Goal: Transaction & Acquisition: Purchase product/service

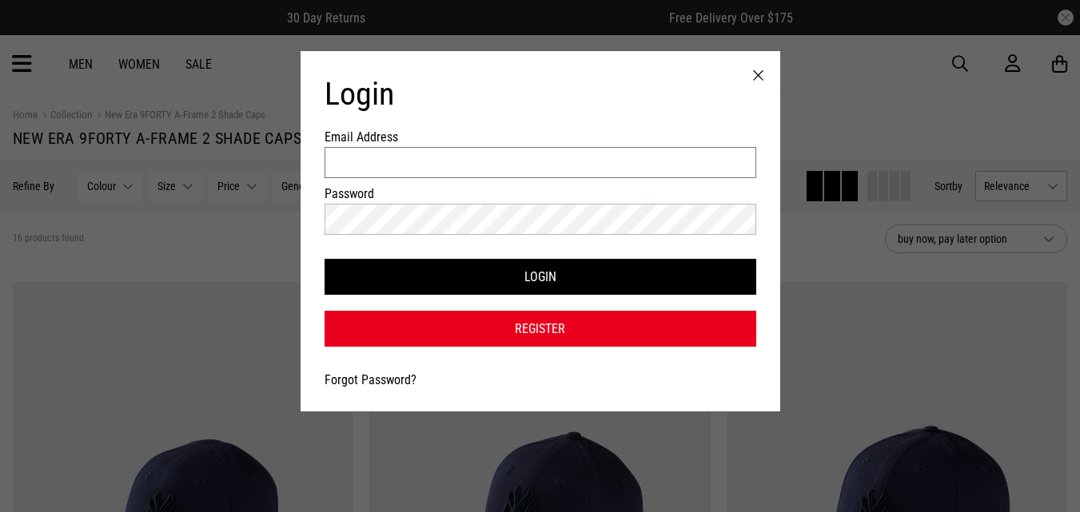
click at [554, 163] on input "Email Address" at bounding box center [541, 162] width 432 height 31
type input "**********"
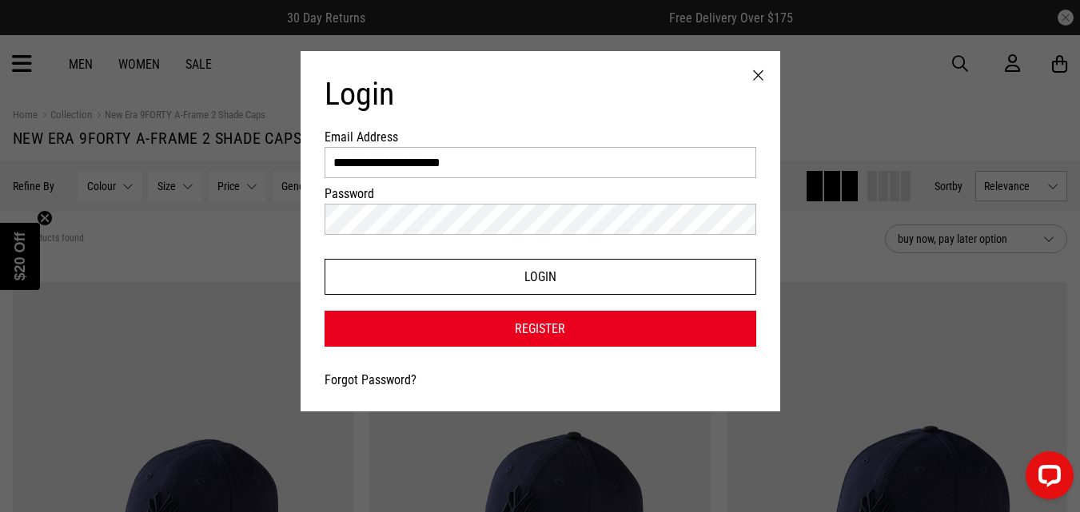
click at [515, 274] on button "Login" at bounding box center [541, 277] width 432 height 36
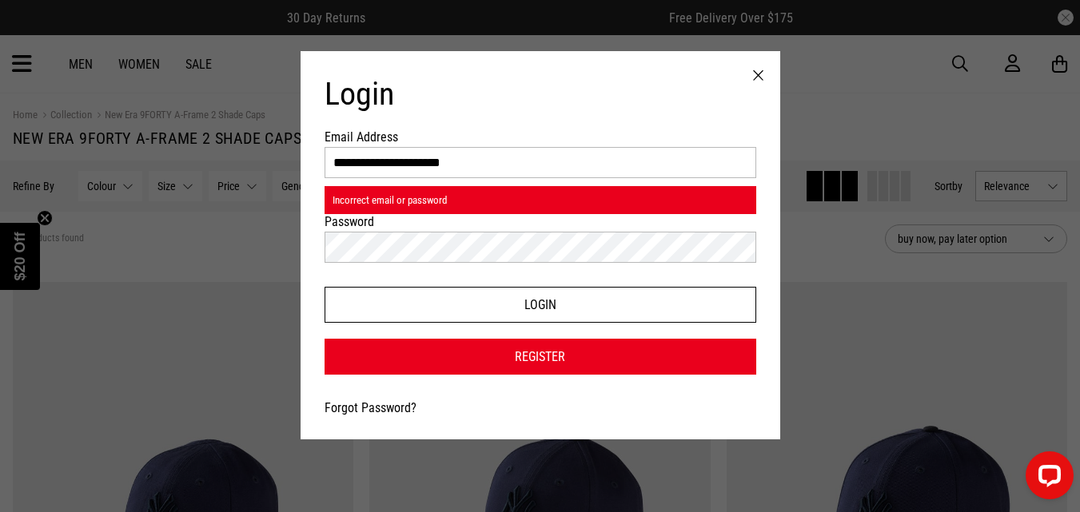
click at [506, 301] on button "Login" at bounding box center [541, 305] width 432 height 36
click at [470, 303] on button "Login" at bounding box center [541, 305] width 432 height 36
click at [528, 307] on button "Login" at bounding box center [541, 305] width 432 height 36
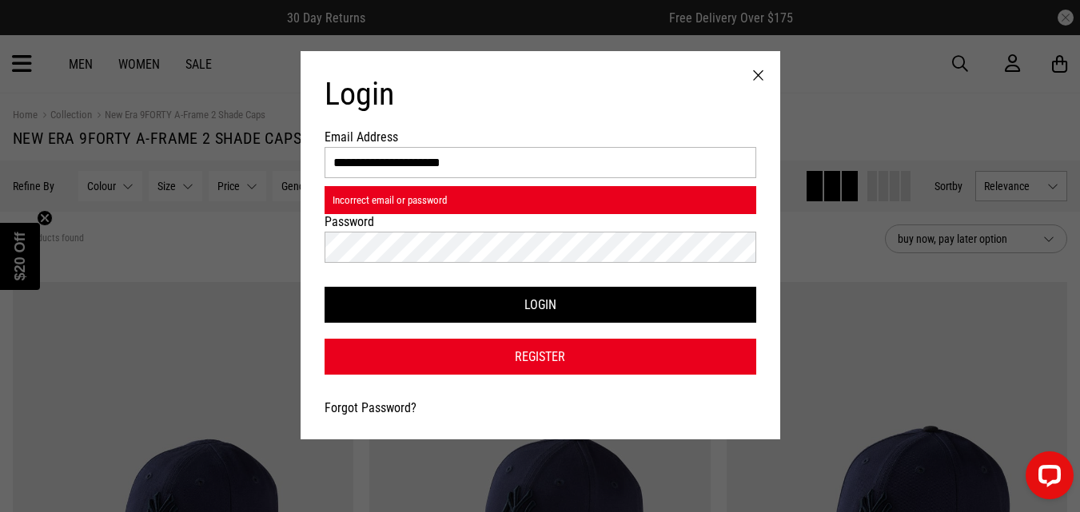
click at [372, 402] on link "Forgot Password?" at bounding box center [371, 407] width 92 height 15
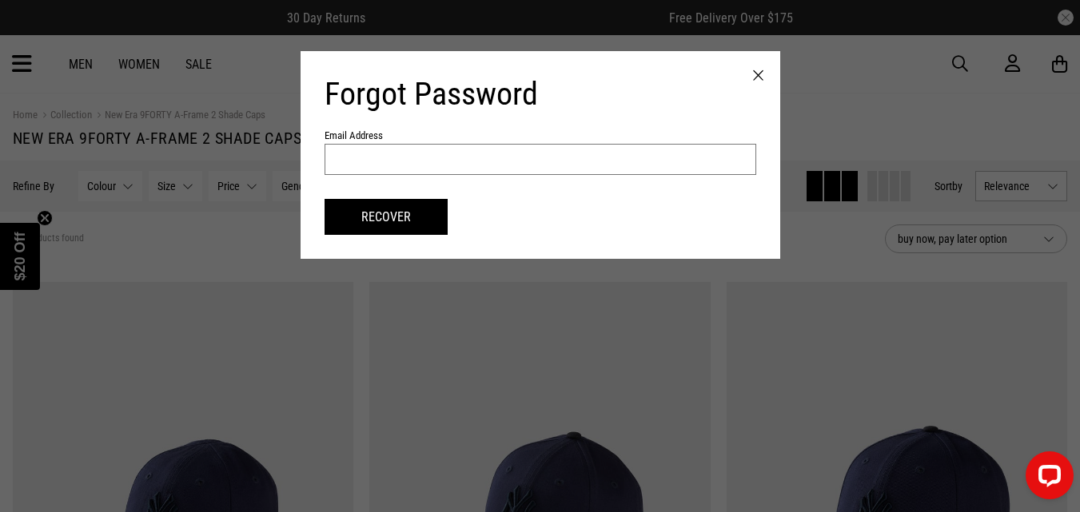
click at [475, 168] on input "text" at bounding box center [541, 159] width 432 height 31
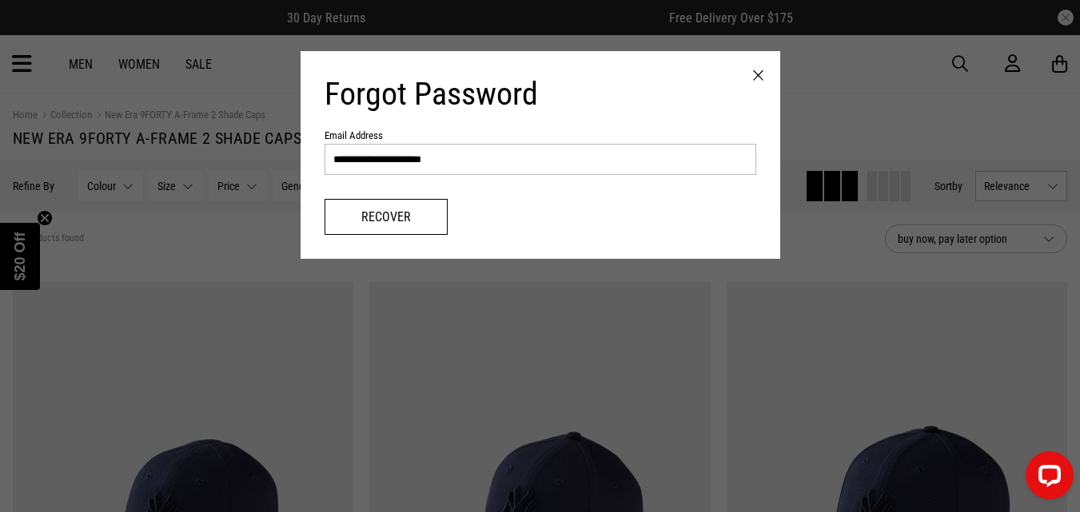
click at [424, 212] on button "Recover" at bounding box center [386, 217] width 123 height 36
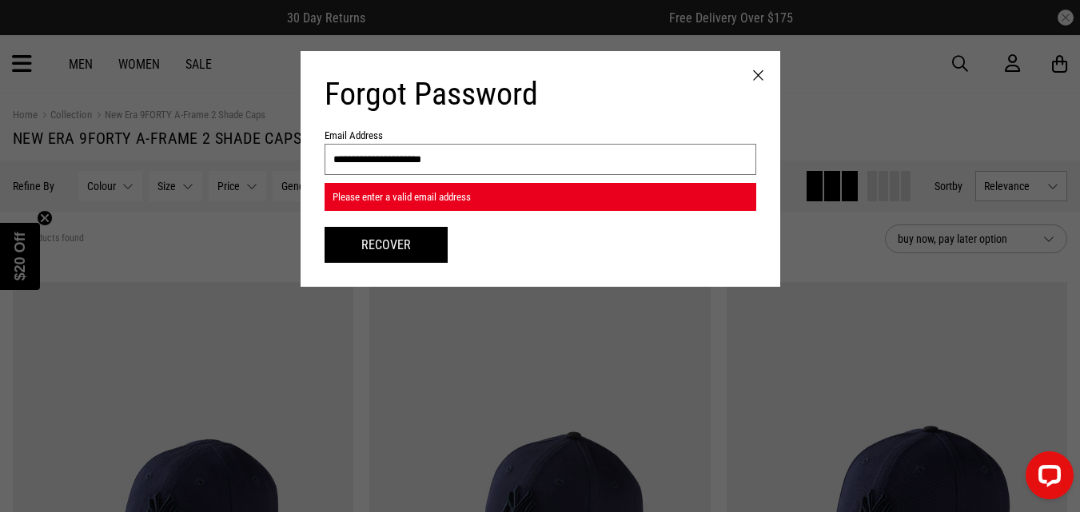
click at [452, 160] on input "**********" at bounding box center [541, 159] width 432 height 31
type input "**********"
click at [426, 243] on button "Recover" at bounding box center [386, 245] width 123 height 36
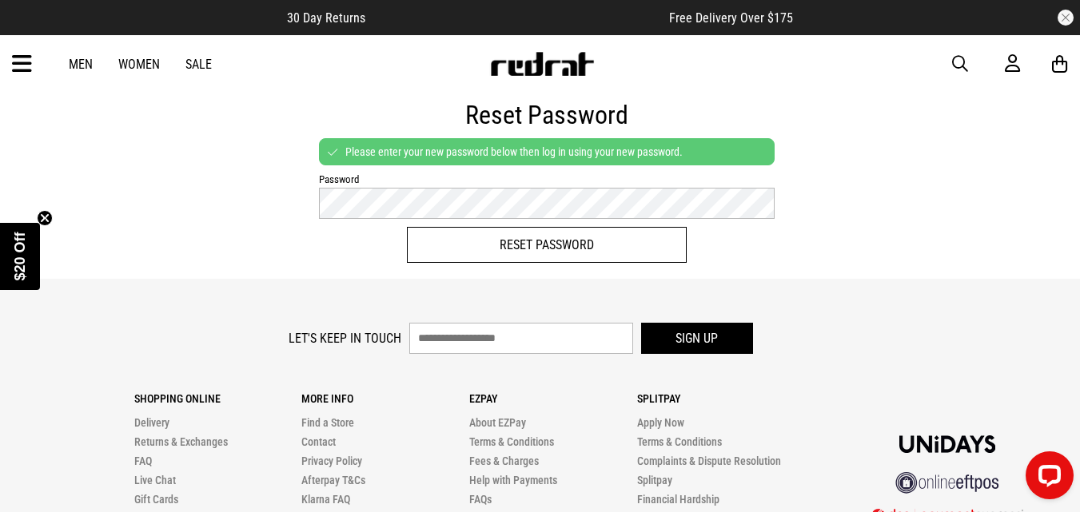
click at [518, 241] on button "Reset Password" at bounding box center [547, 245] width 280 height 36
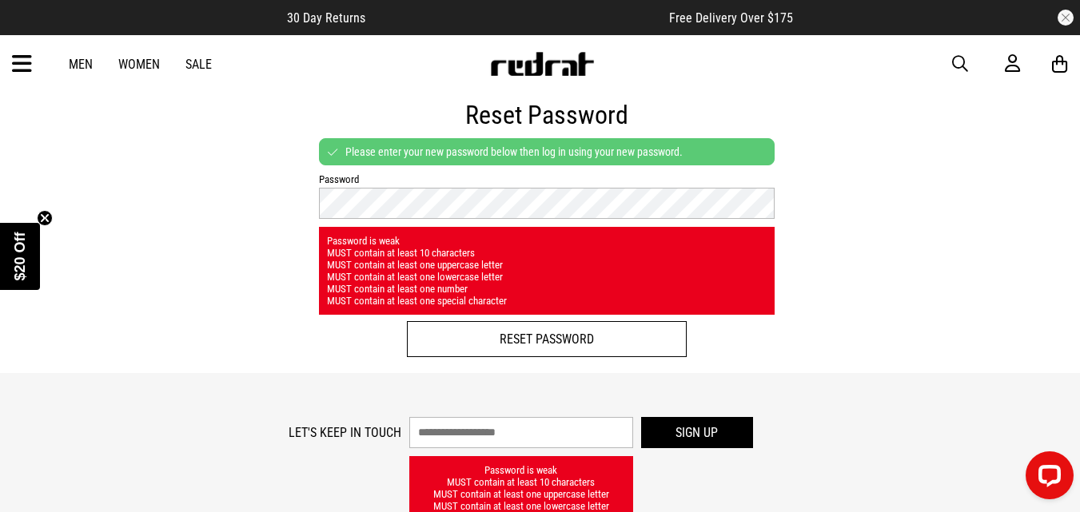
click at [521, 333] on button "Reset Password" at bounding box center [547, 339] width 280 height 36
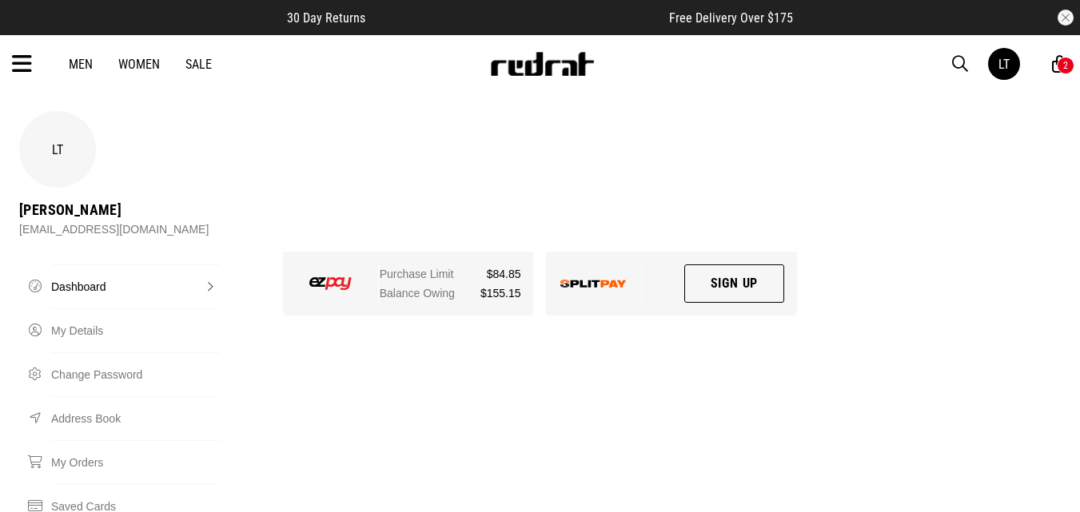
click at [1056, 58] on icon at bounding box center [1059, 64] width 15 height 20
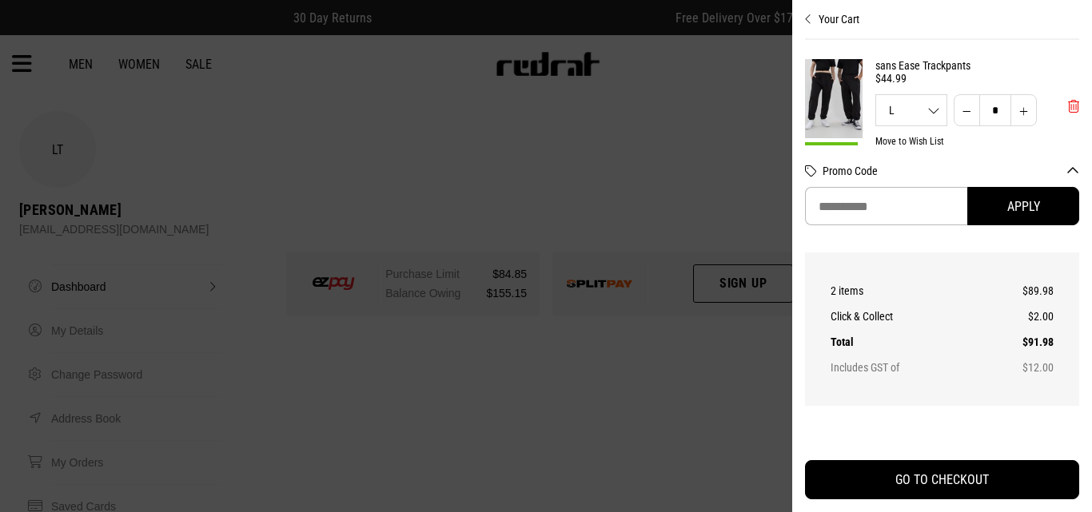
click at [1068, 110] on span "'Remove from cart" at bounding box center [1073, 106] width 11 height 15
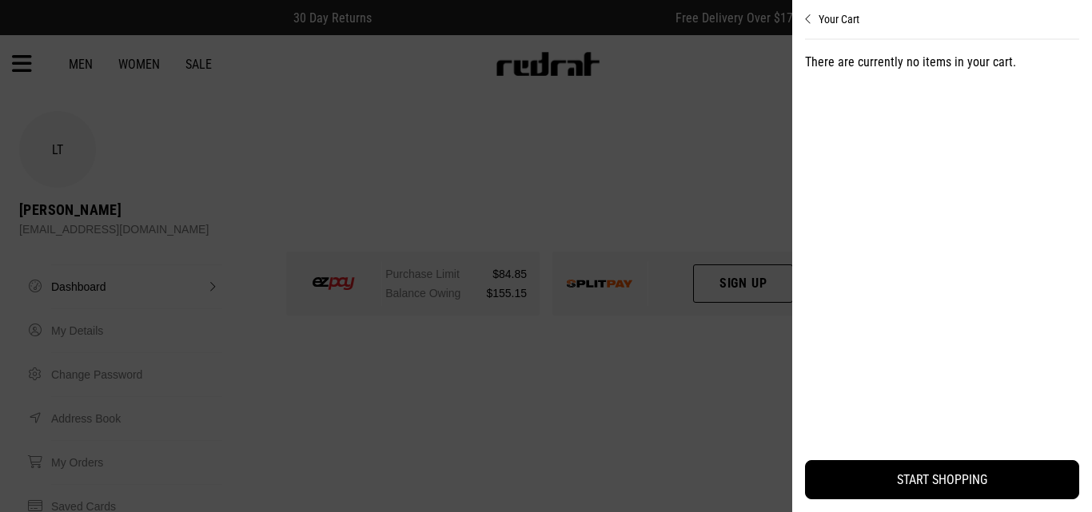
click at [807, 20] on icon "Close cart preview" at bounding box center [808, 19] width 7 height 13
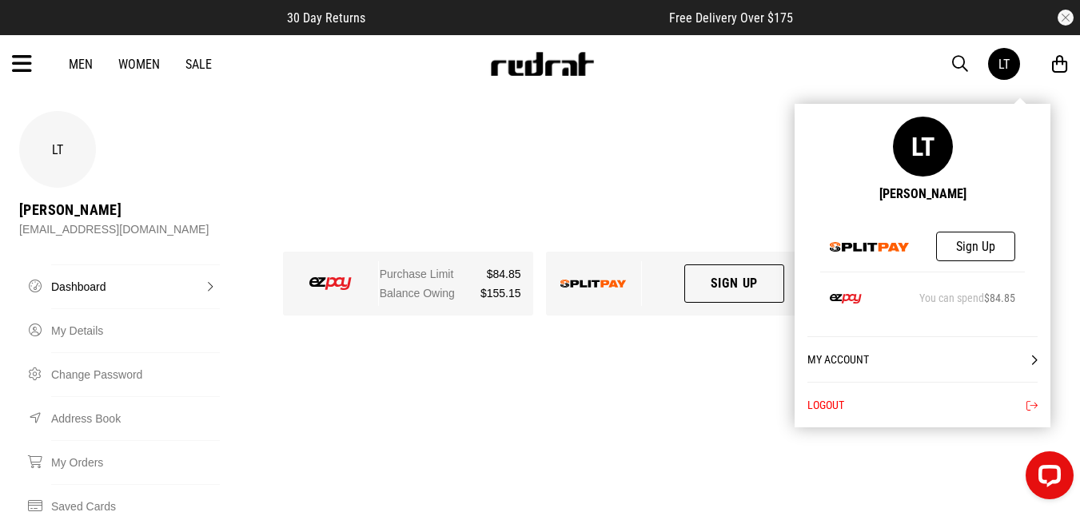
click at [1026, 360] on link "My Account" at bounding box center [922, 360] width 230 height 46
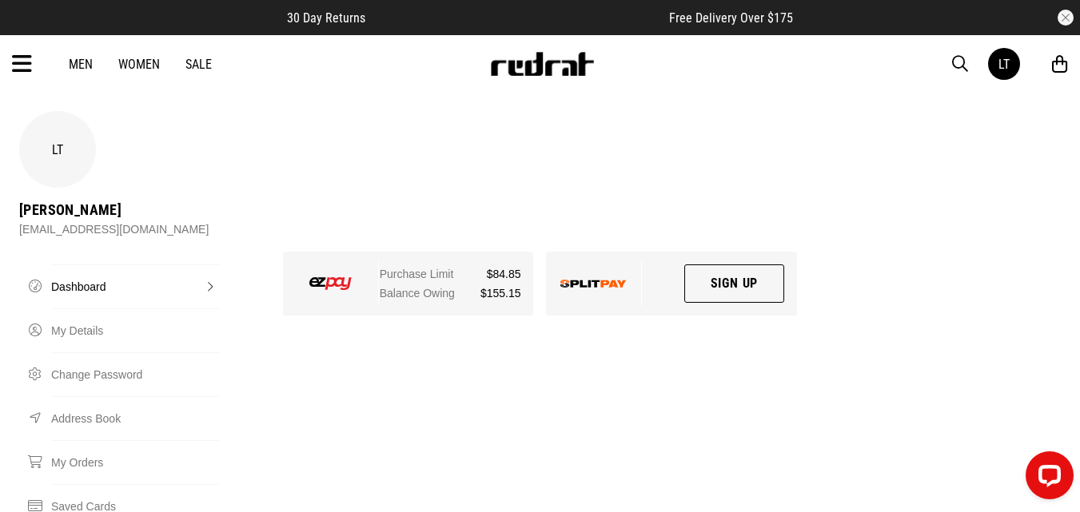
click at [90, 58] on link "Men" at bounding box center [81, 64] width 24 height 15
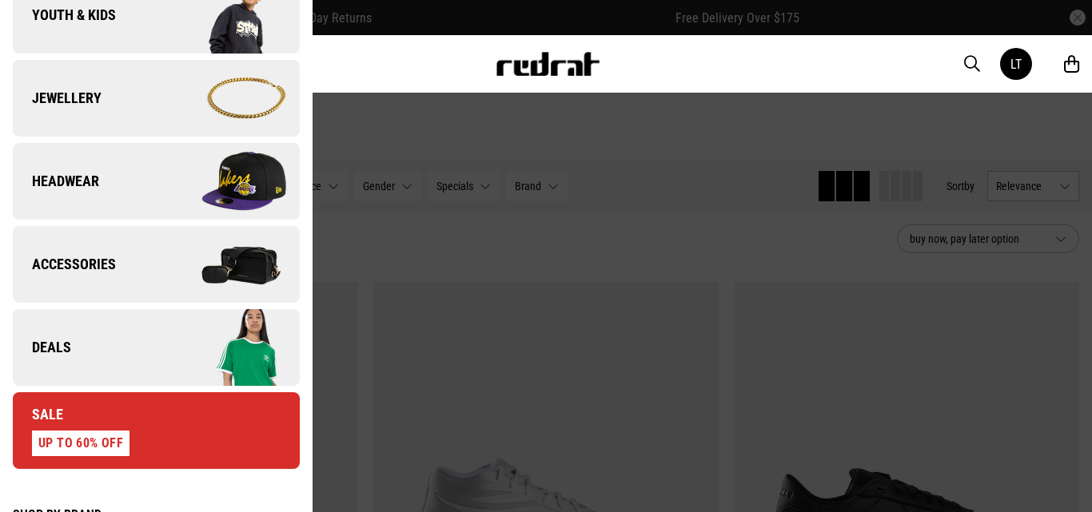
scroll to position [623, 0]
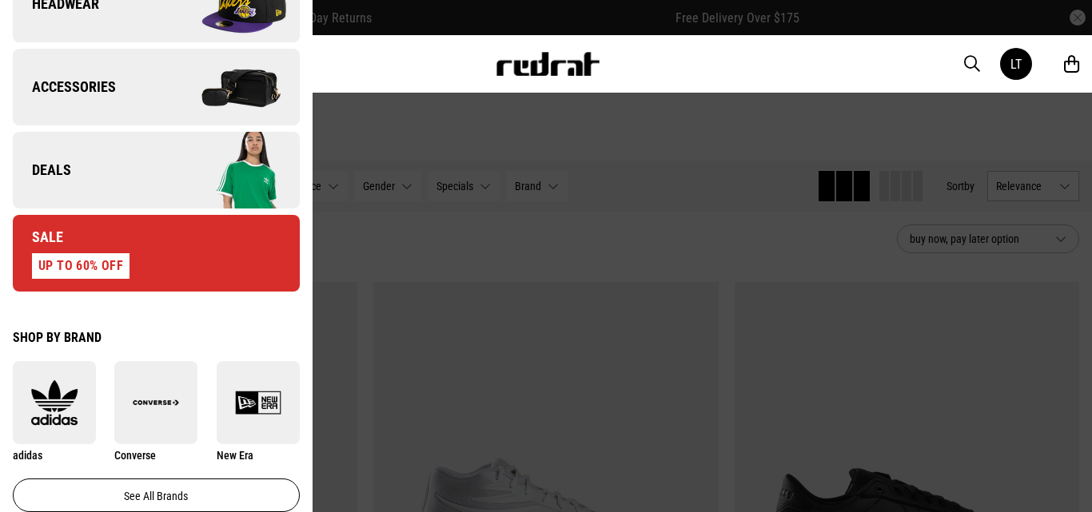
click at [86, 241] on div "Sale UP TO 60% OFF" at bounding box center [71, 253] width 117 height 51
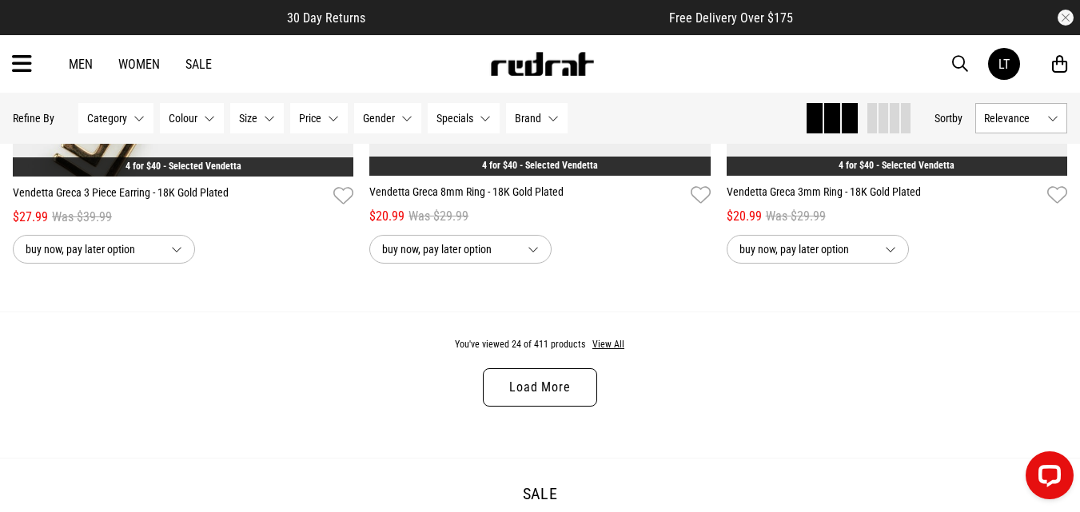
scroll to position [4764, 0]
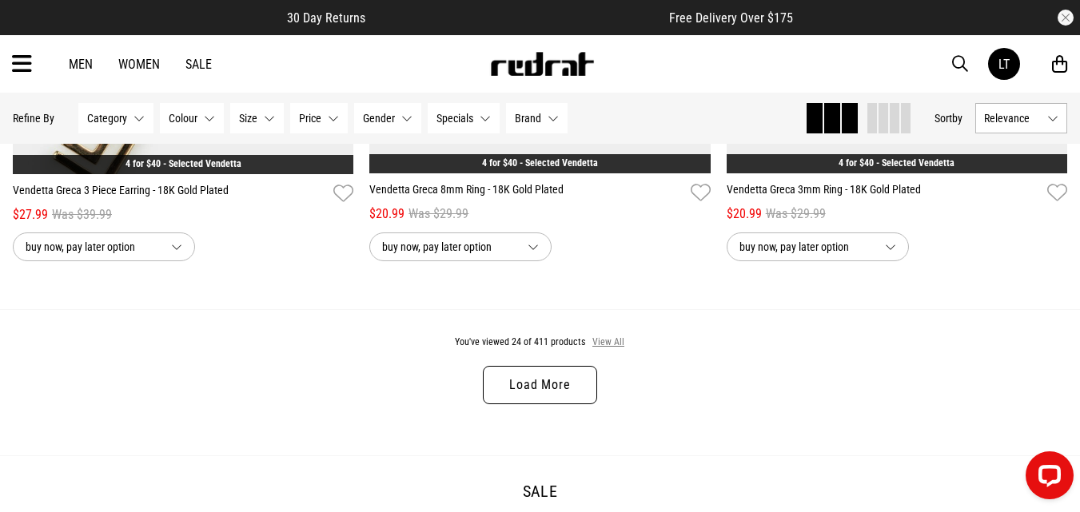
click at [614, 350] on button "View All" at bounding box center [609, 343] width 34 height 14
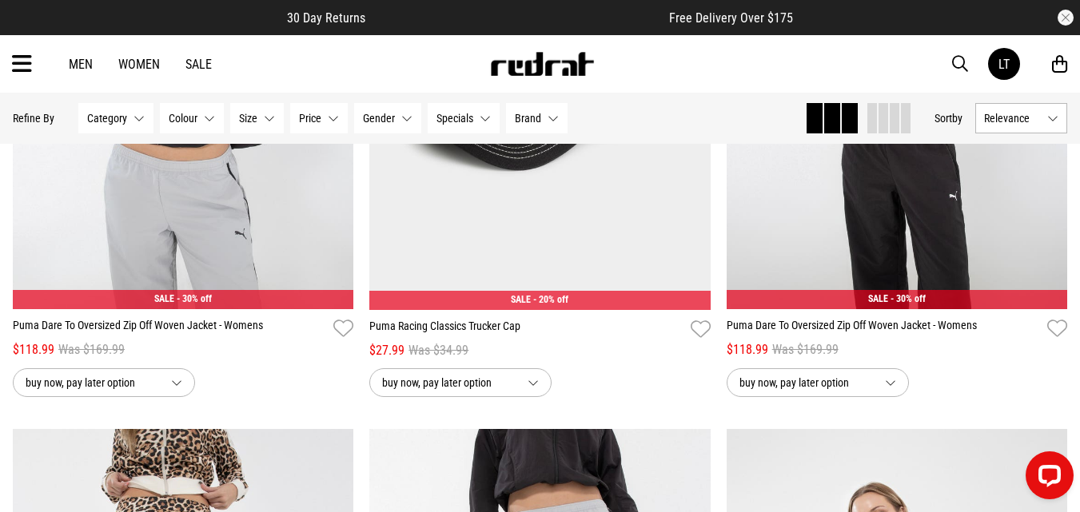
scroll to position [5851, 0]
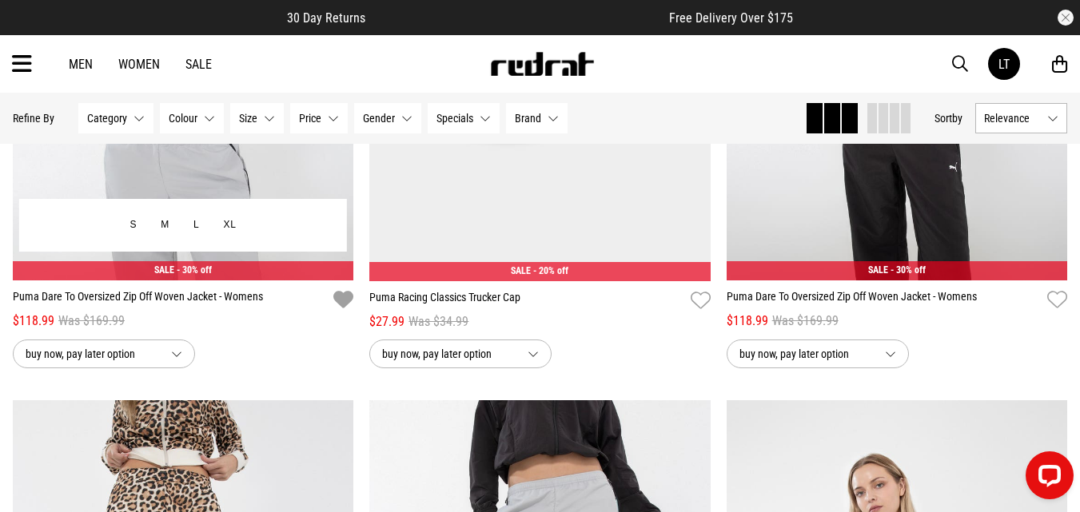
click at [339, 308] on icon "button" at bounding box center [343, 300] width 20 height 23
click at [141, 229] on button "S" at bounding box center [133, 226] width 31 height 29
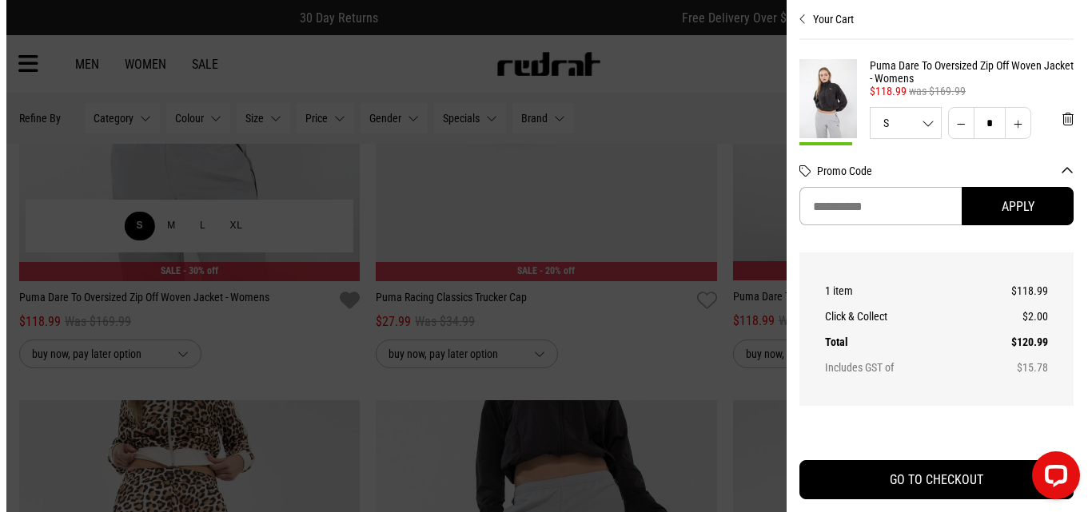
scroll to position [5895, 0]
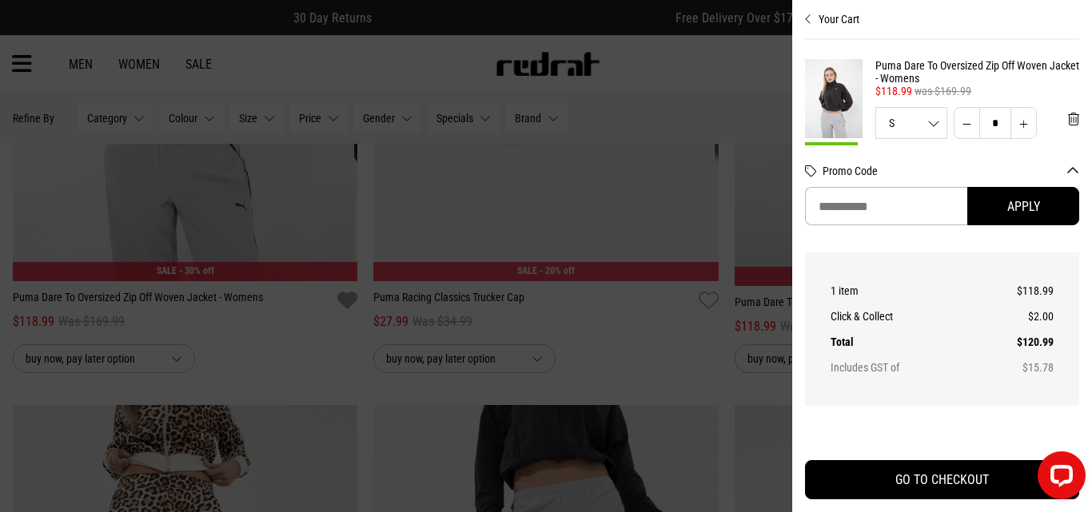
click at [660, 361] on div at bounding box center [546, 256] width 1092 height 512
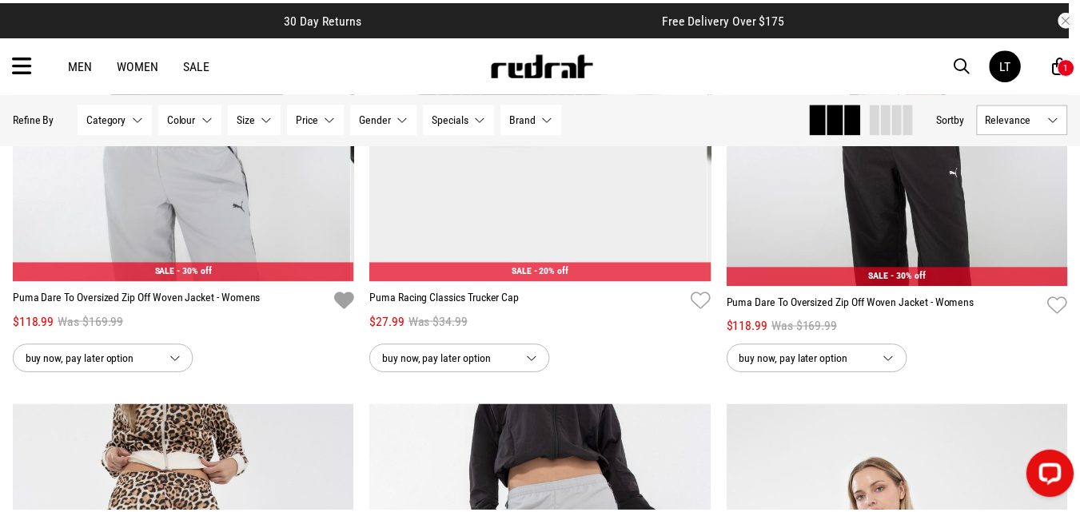
scroll to position [5851, 0]
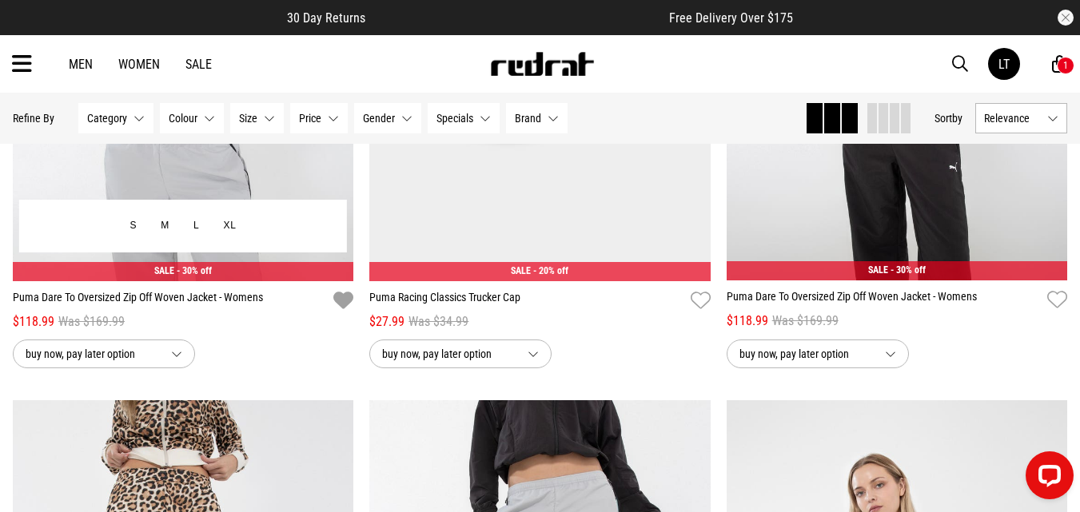
click at [346, 309] on icon "button" at bounding box center [343, 300] width 20 height 23
click at [344, 300] on icon "button" at bounding box center [343, 300] width 20 height 23
click at [344, 313] on icon "button" at bounding box center [343, 300] width 20 height 23
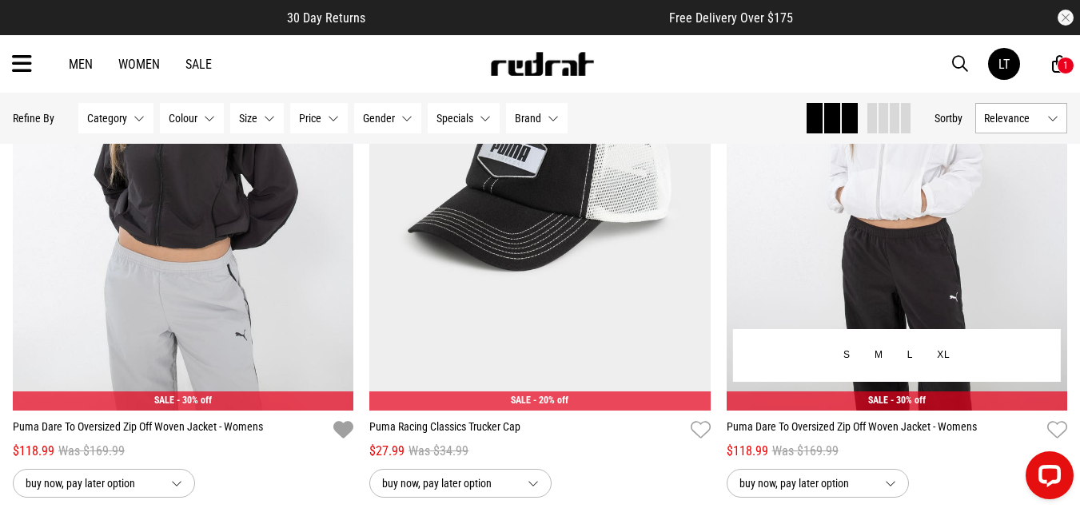
scroll to position [5723, 0]
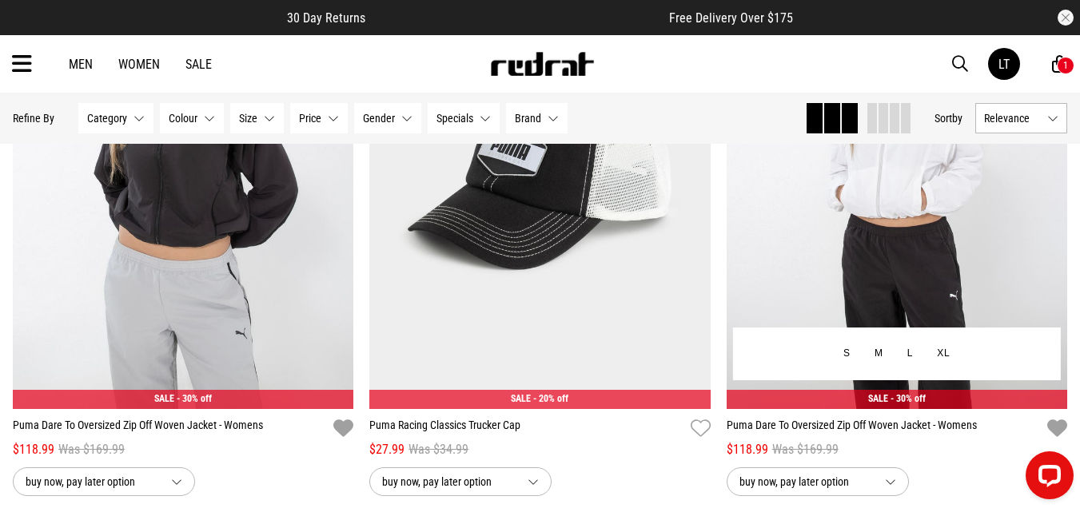
click at [1051, 436] on icon "button" at bounding box center [1057, 428] width 20 height 23
click at [1058, 433] on icon "button" at bounding box center [1057, 428] width 20 height 23
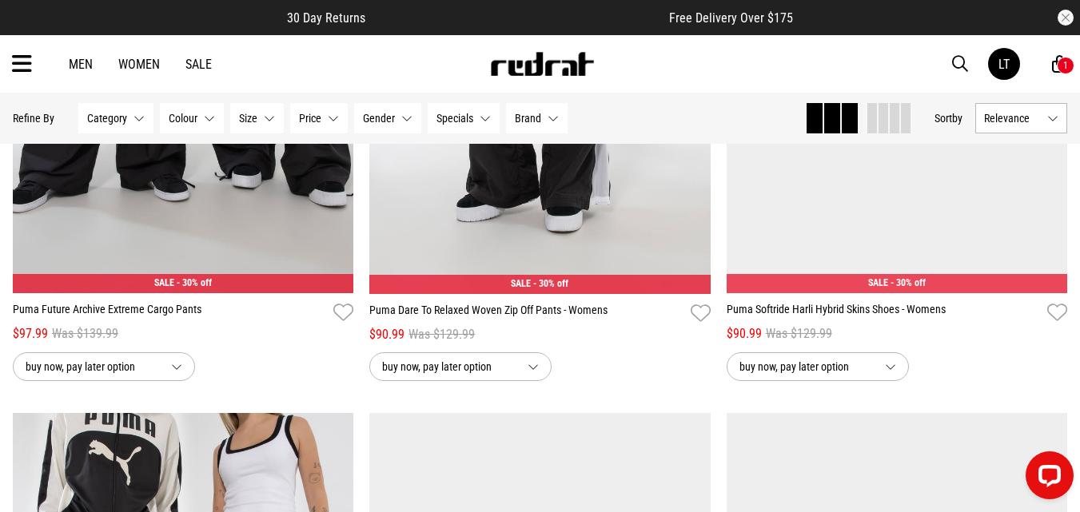
scroll to position [7034, 0]
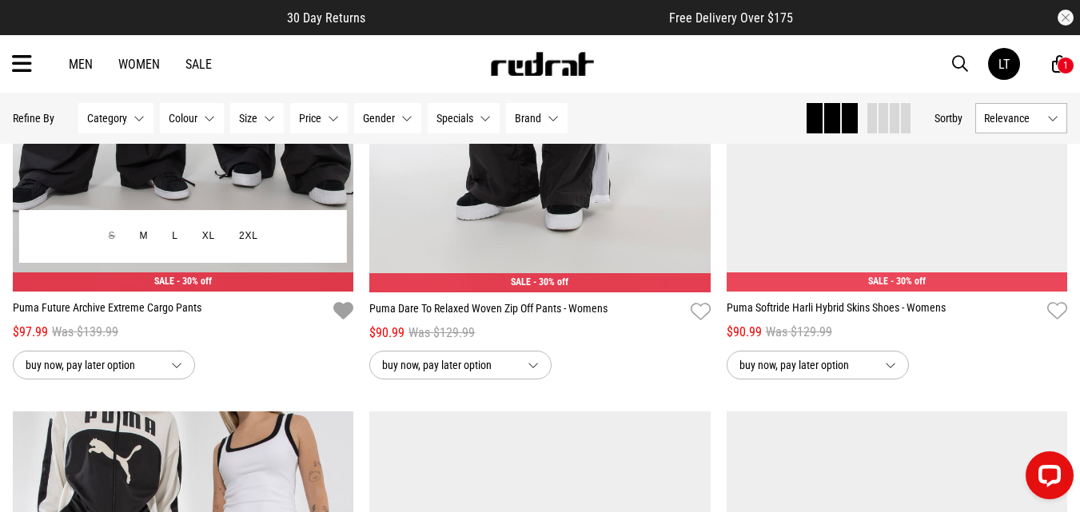
click at [343, 317] on icon "button" at bounding box center [343, 311] width 20 height 23
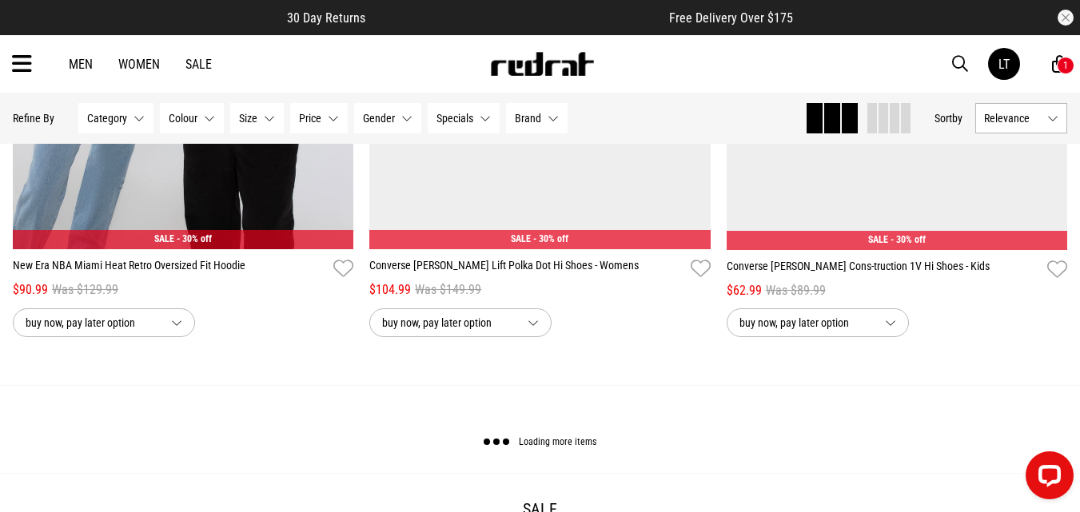
scroll to position [9496, 0]
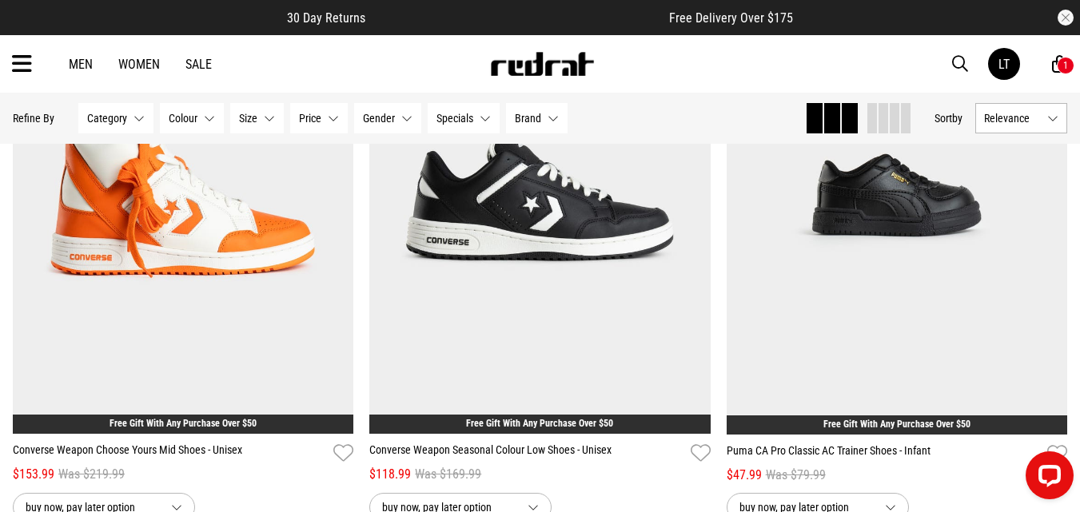
scroll to position [14133, 0]
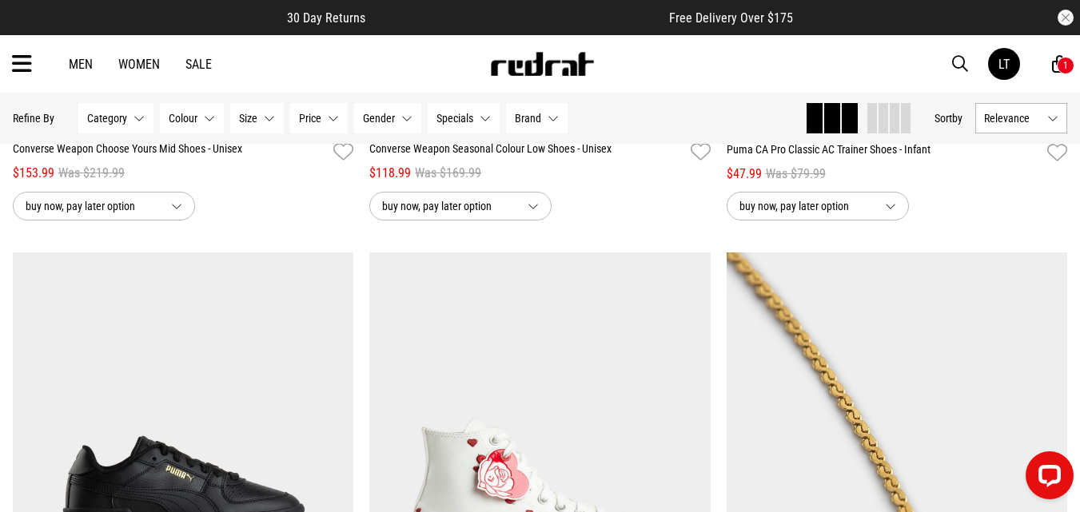
scroll to position [14325, 0]
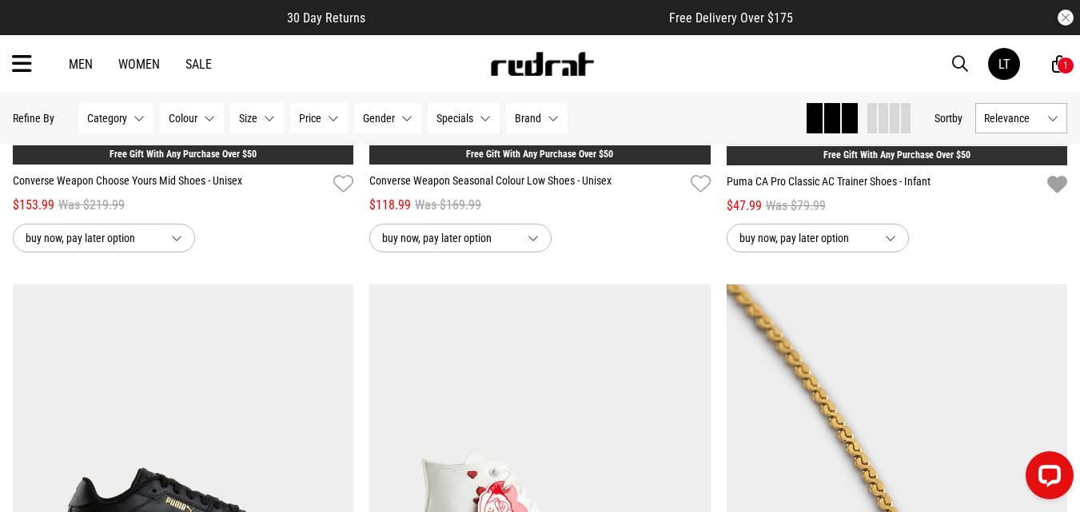
click at [1060, 197] on icon "button" at bounding box center [1057, 184] width 20 height 23
click at [1054, 197] on icon "button" at bounding box center [1057, 184] width 20 height 23
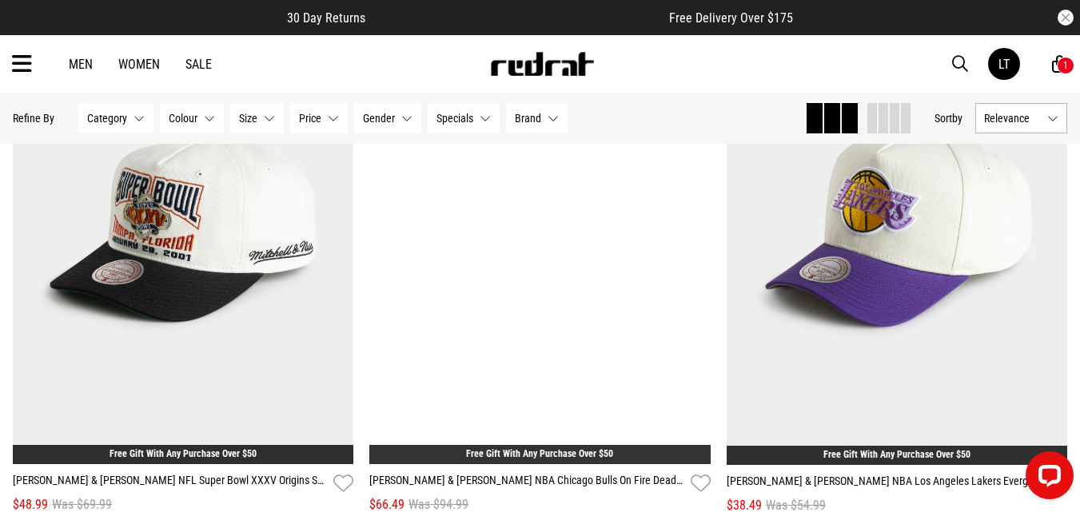
scroll to position [19153, 0]
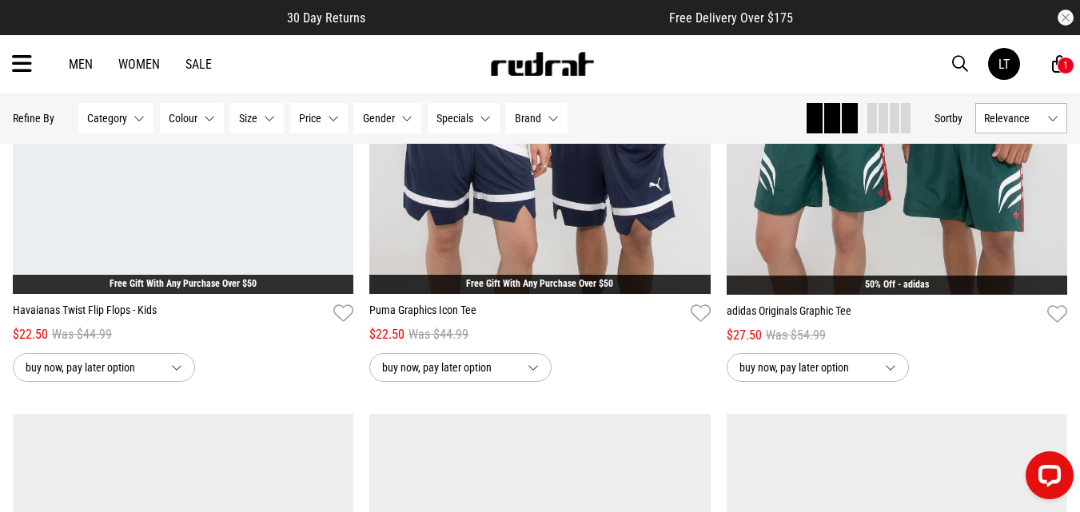
scroll to position [23214, 0]
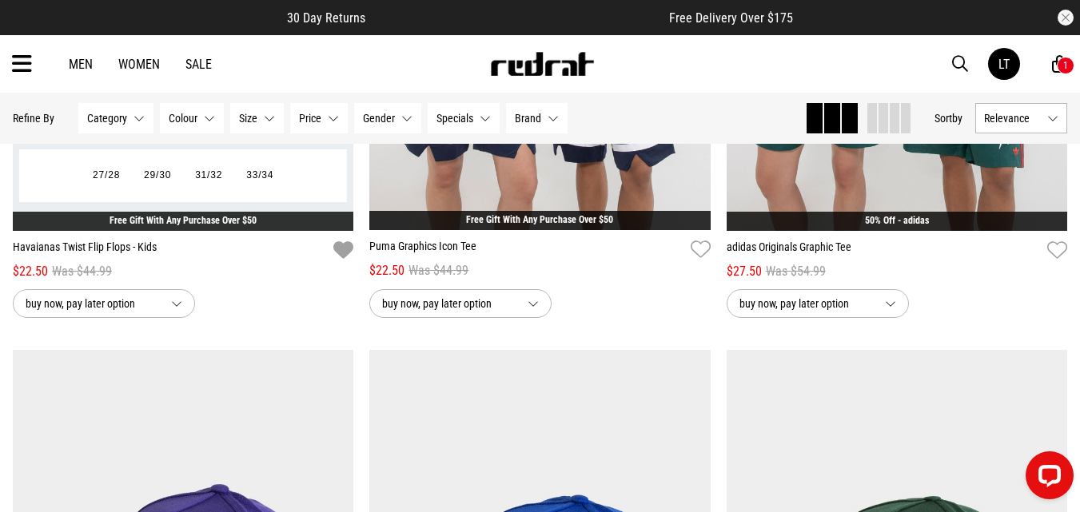
click at [340, 262] on icon "button" at bounding box center [343, 250] width 20 height 23
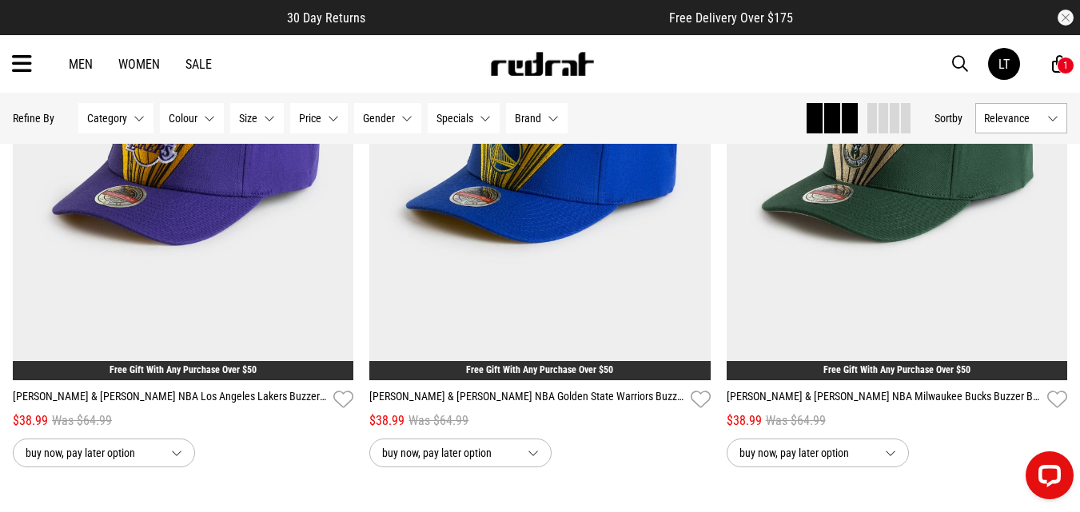
scroll to position [23895, 0]
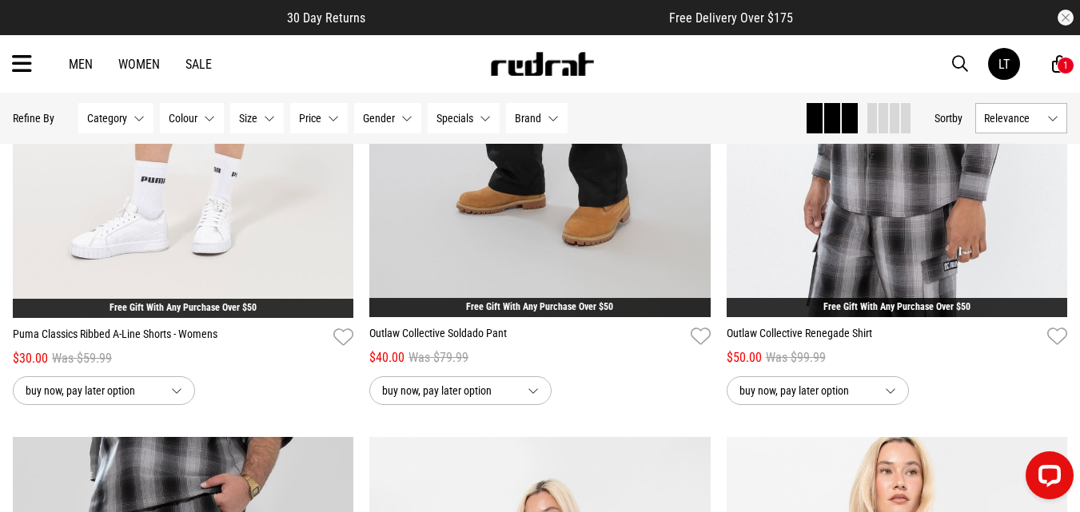
scroll to position [25516, 0]
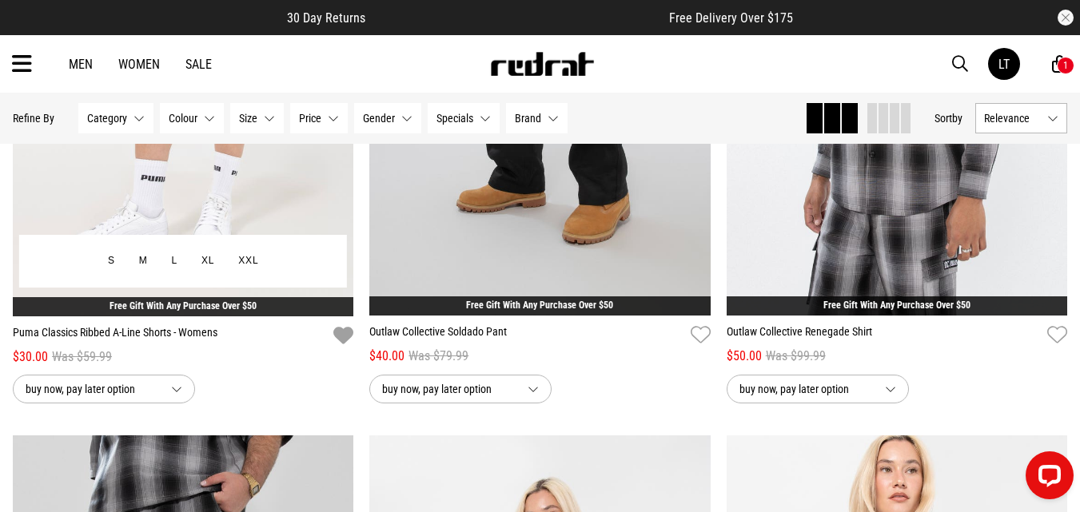
click at [349, 348] on icon "button" at bounding box center [343, 336] width 20 height 23
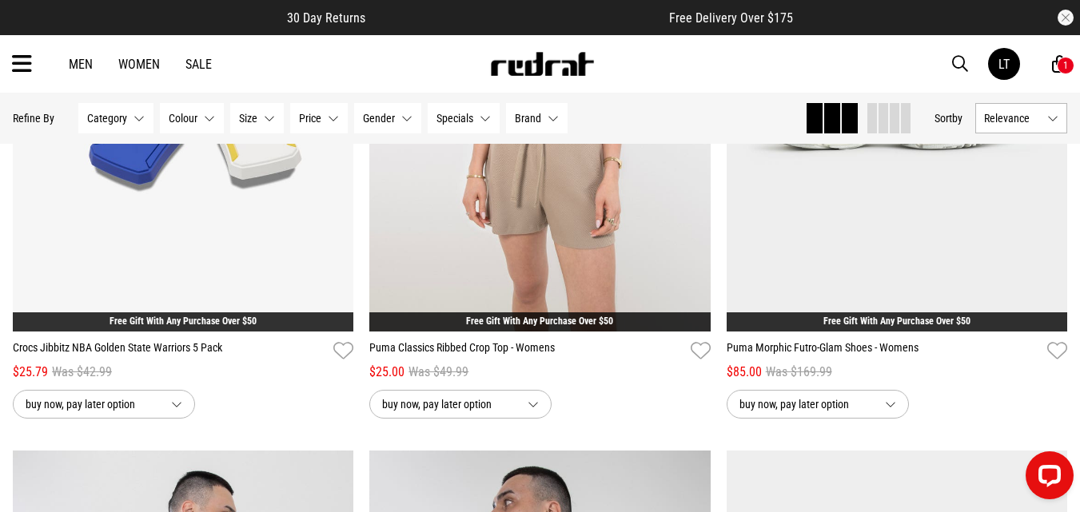
scroll to position [27946, 0]
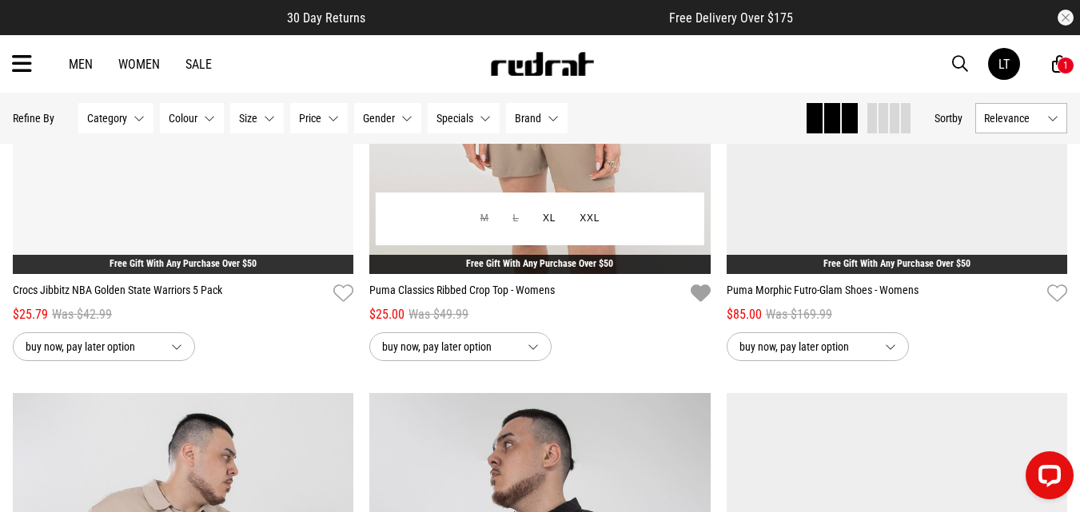
click at [701, 305] on icon "button" at bounding box center [701, 293] width 20 height 23
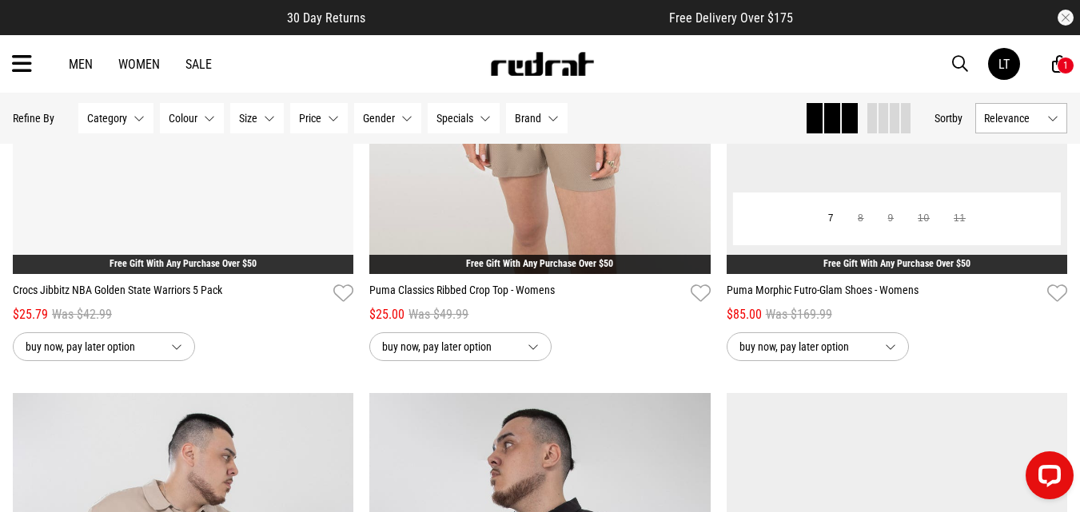
click at [700, 305] on icon "button" at bounding box center [701, 293] width 20 height 23
click at [698, 305] on icon "button" at bounding box center [701, 293] width 20 height 23
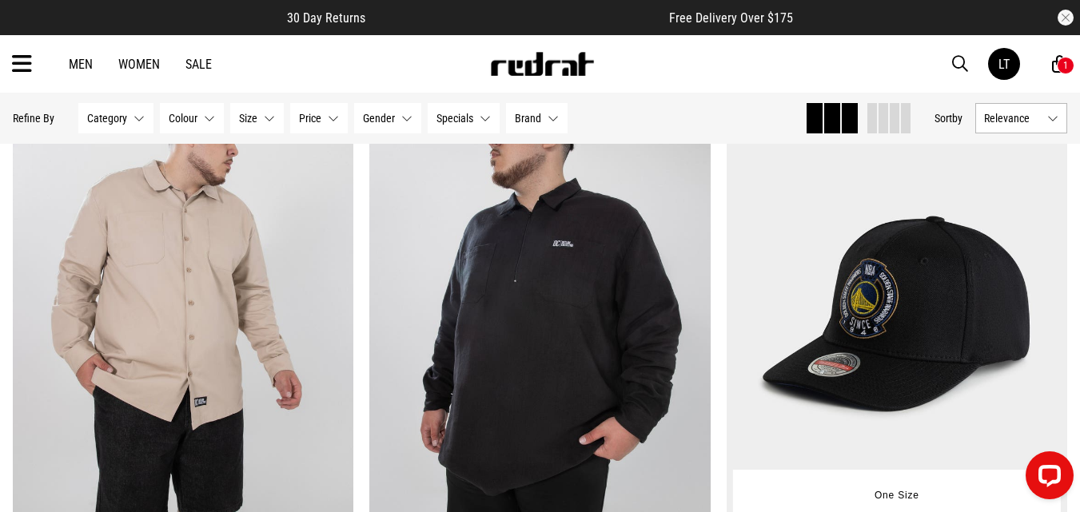
scroll to position [28777, 0]
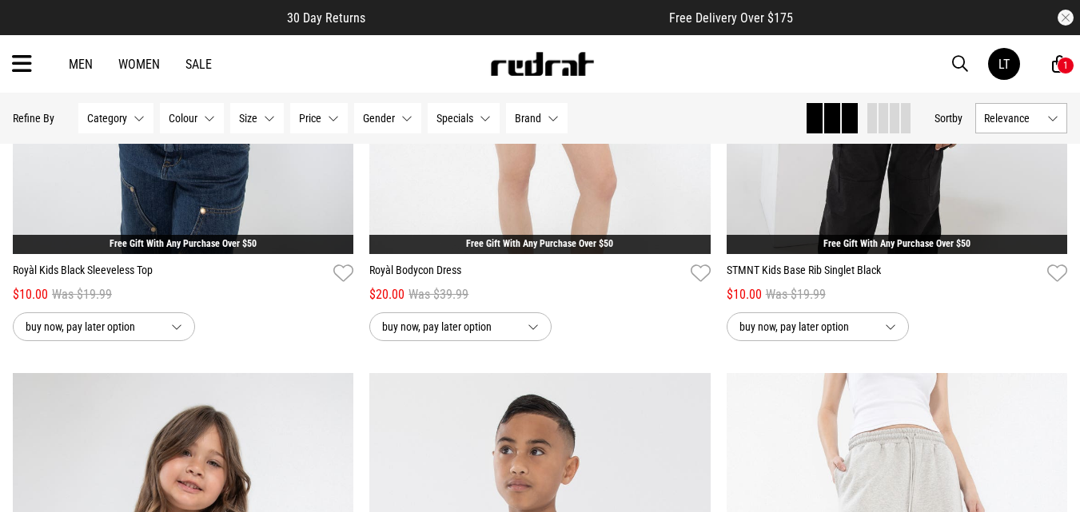
scroll to position [30951, 0]
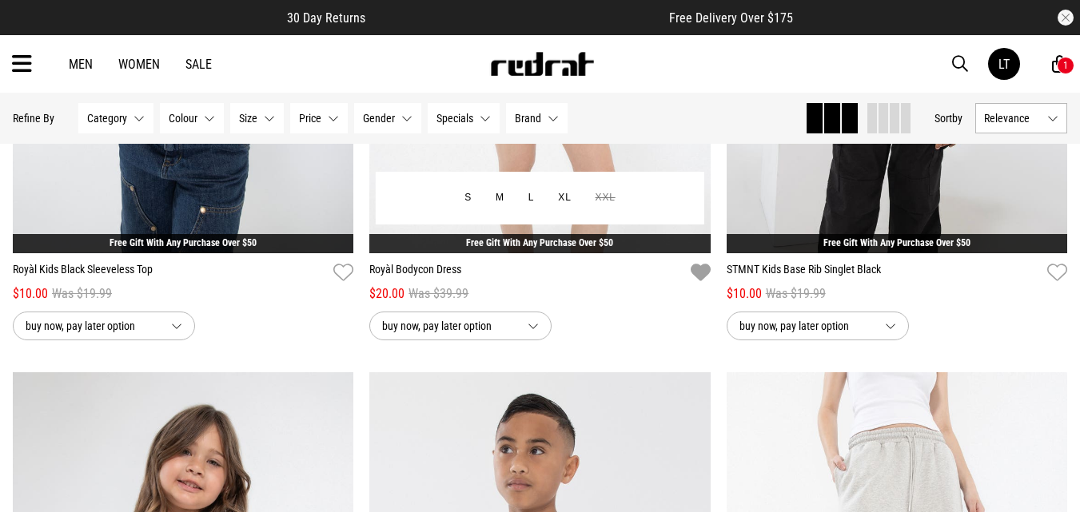
click at [693, 285] on icon "button" at bounding box center [701, 272] width 20 height 23
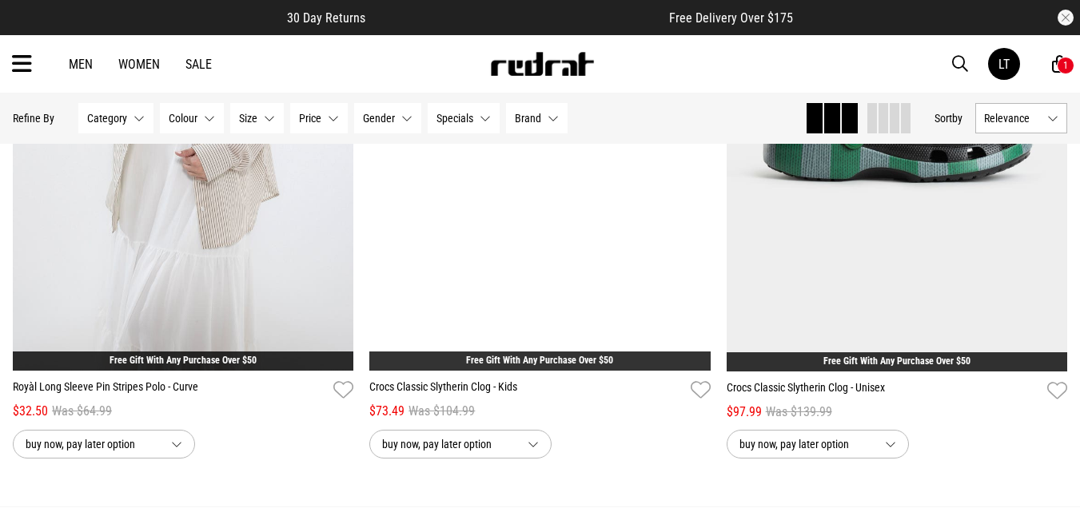
scroll to position [33477, 0]
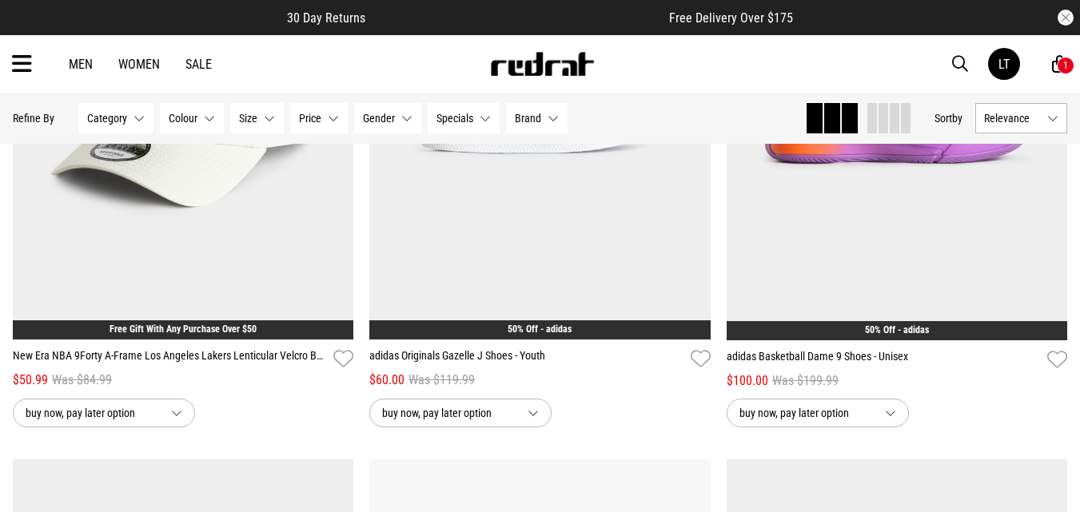
scroll to position [35044, 0]
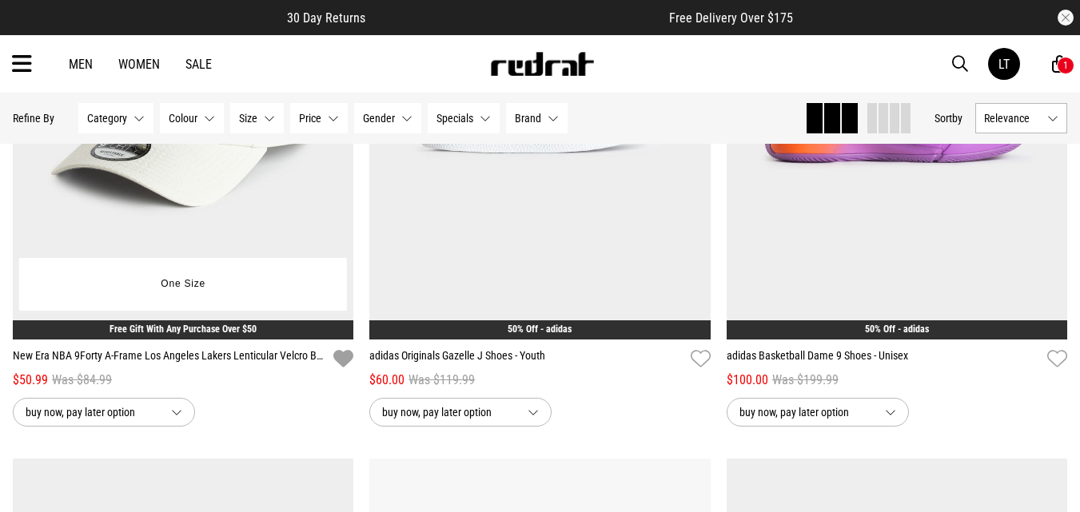
click at [344, 371] on icon "button" at bounding box center [343, 359] width 20 height 23
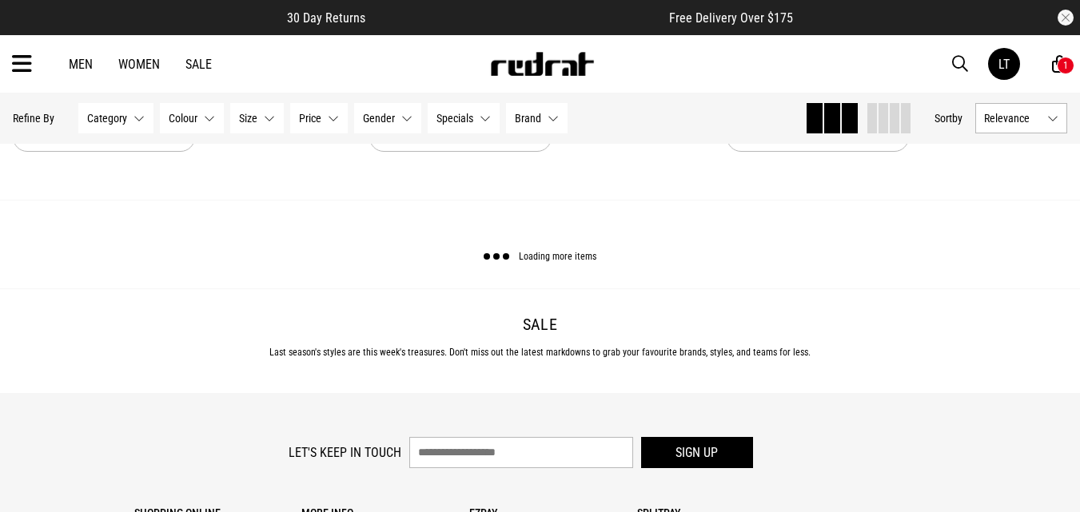
scroll to position [38369, 0]
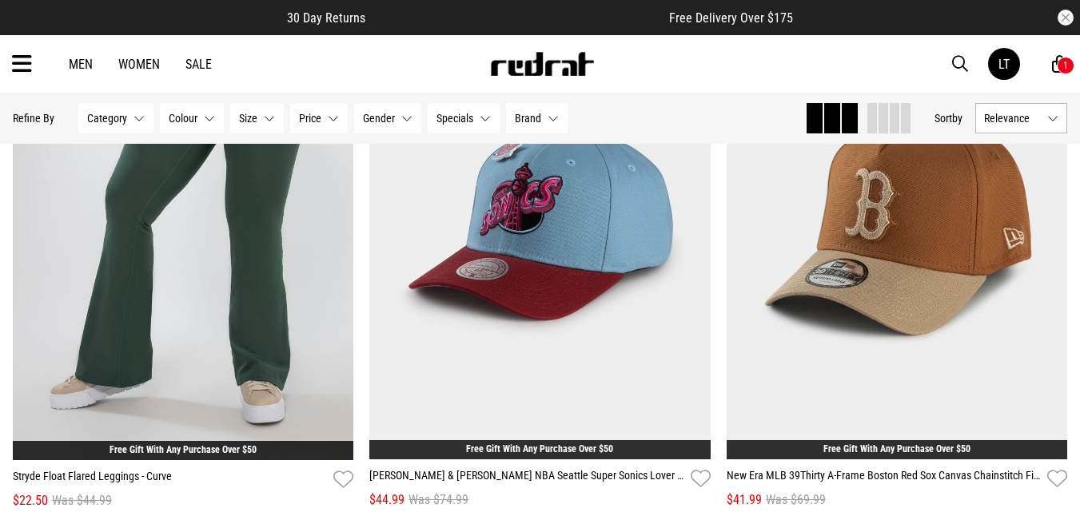
scroll to position [42686, 0]
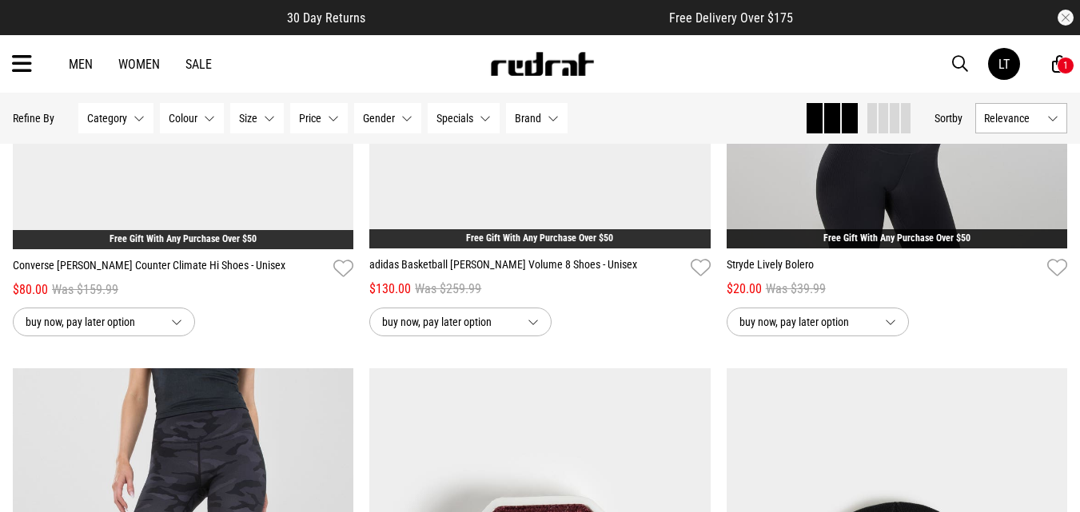
scroll to position [45883, 0]
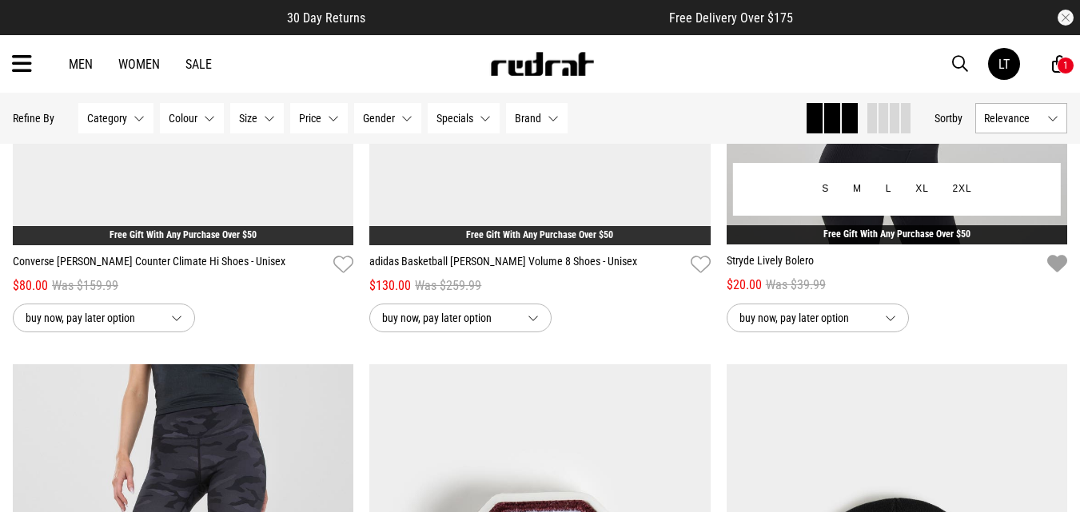
click at [1061, 276] on icon "button" at bounding box center [1057, 264] width 20 height 23
click at [1058, 276] on icon "button" at bounding box center [1057, 264] width 20 height 23
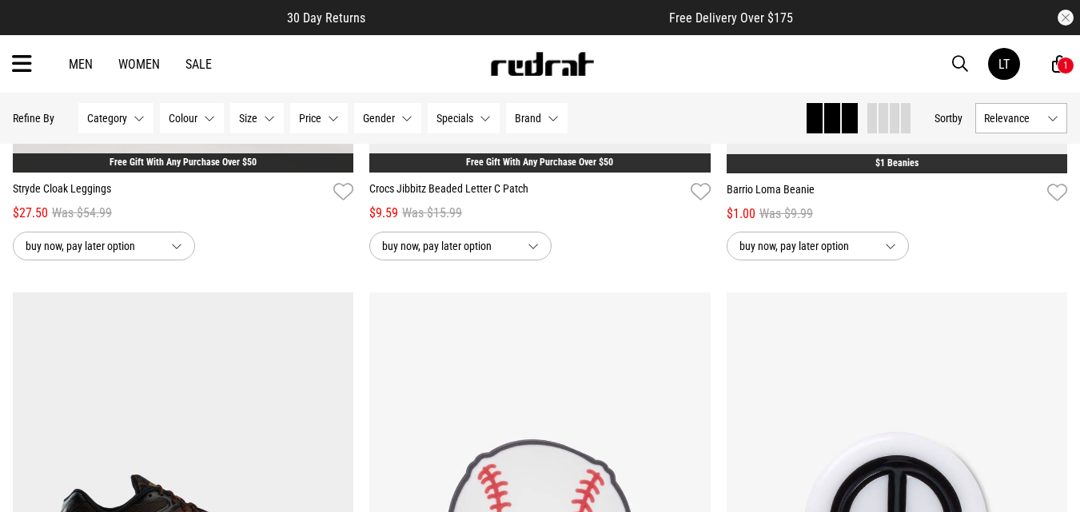
scroll to position [46555, 0]
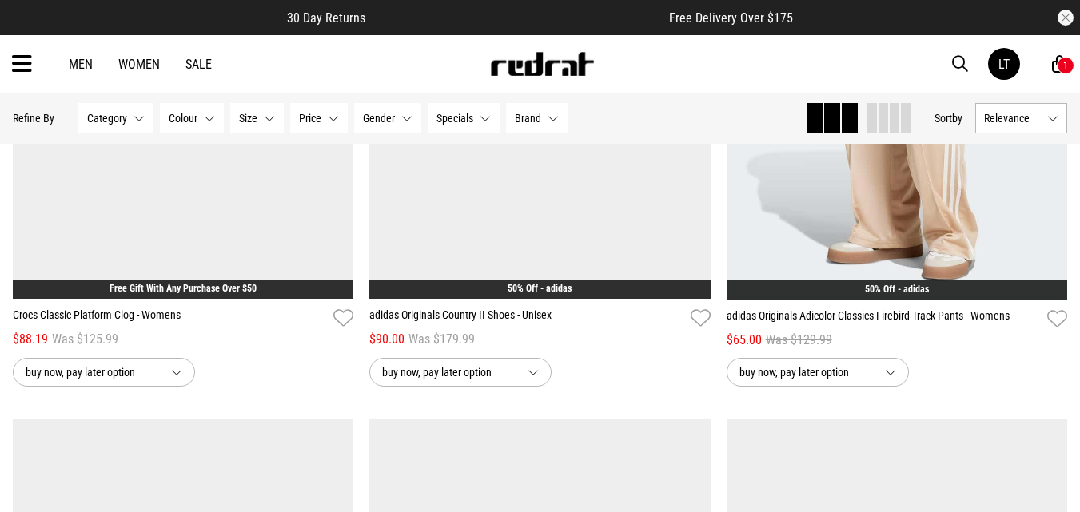
scroll to position [48250, 0]
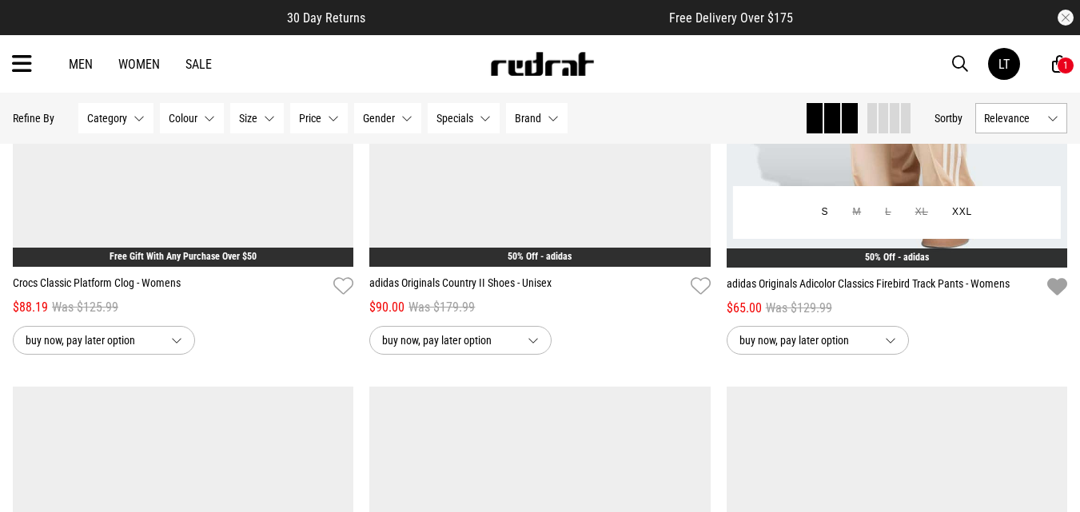
click at [1054, 299] on icon "button" at bounding box center [1057, 287] width 20 height 23
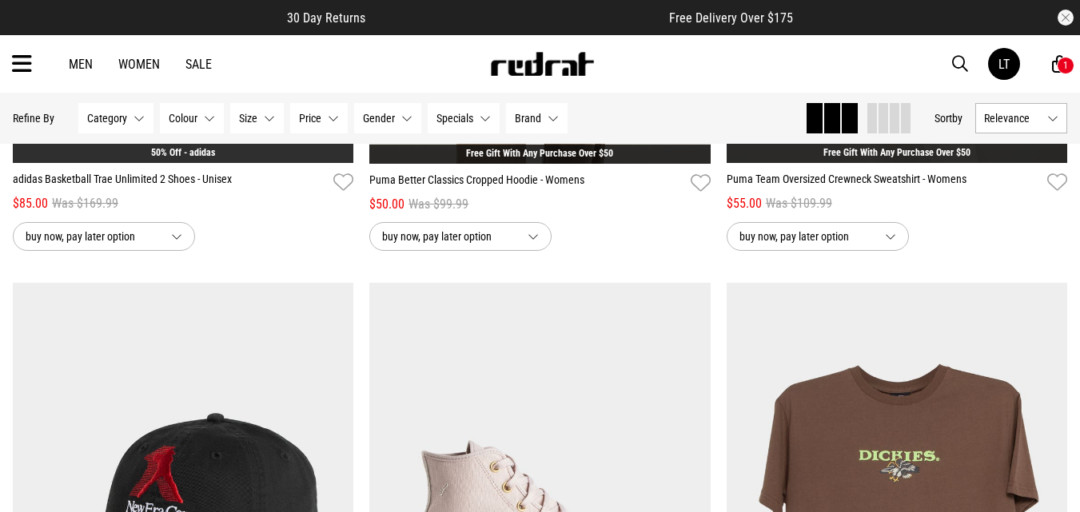
scroll to position [50744, 0]
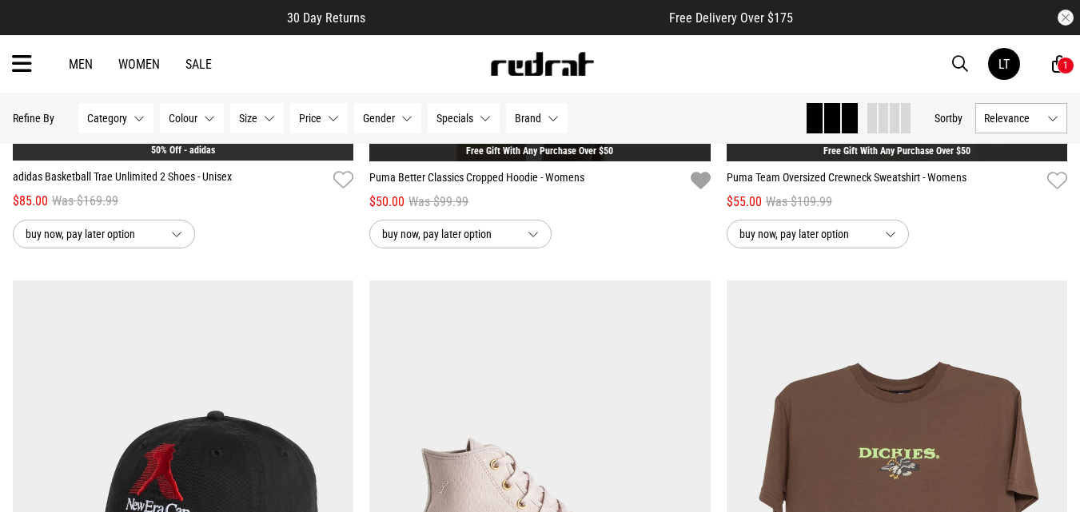
click at [699, 193] on icon "button" at bounding box center [701, 180] width 20 height 23
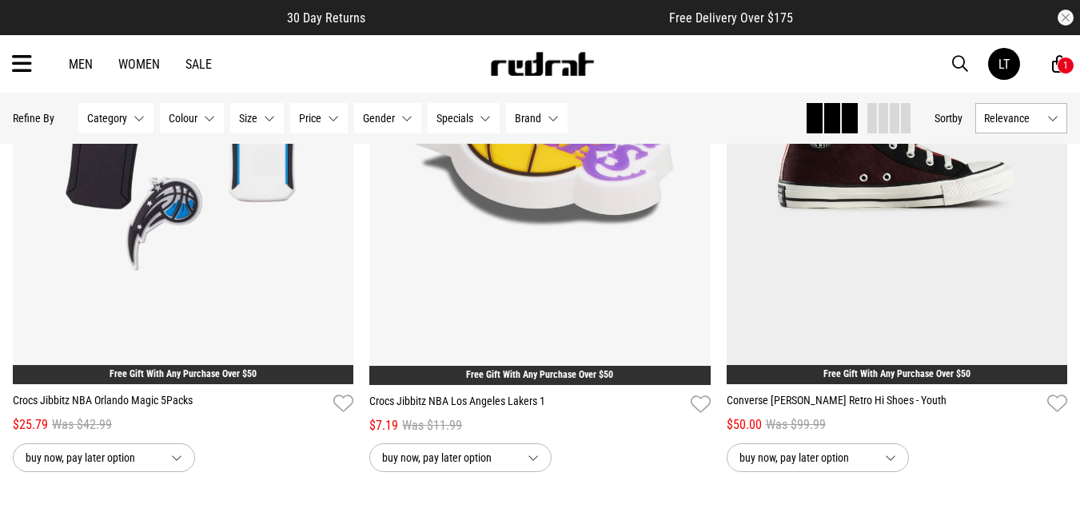
scroll to position [52598, 0]
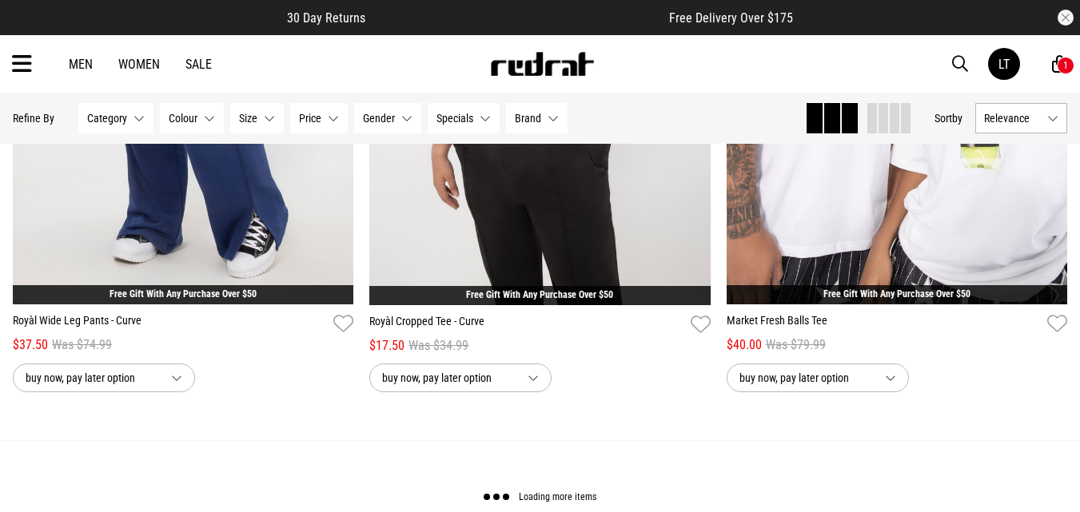
scroll to position [57170, 0]
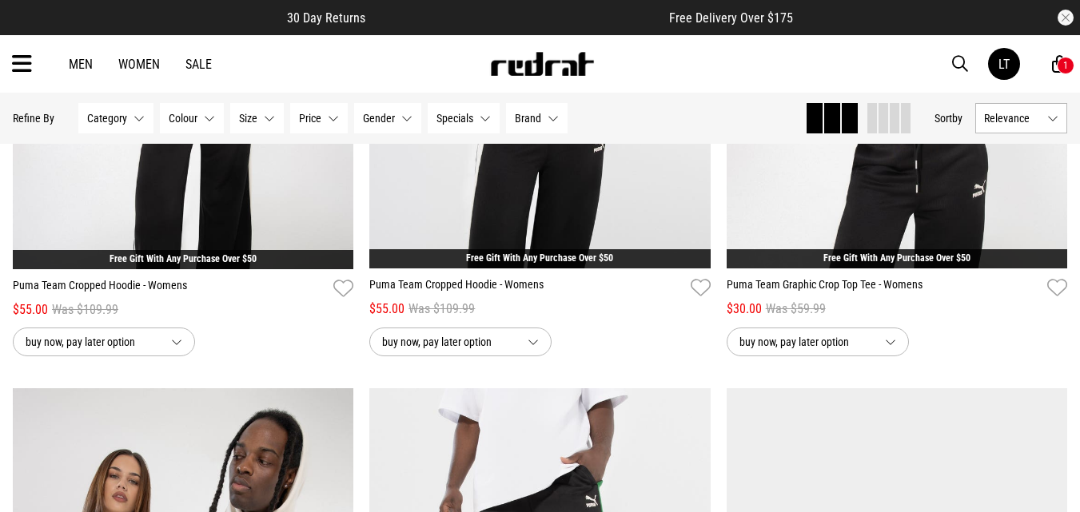
scroll to position [60816, 0]
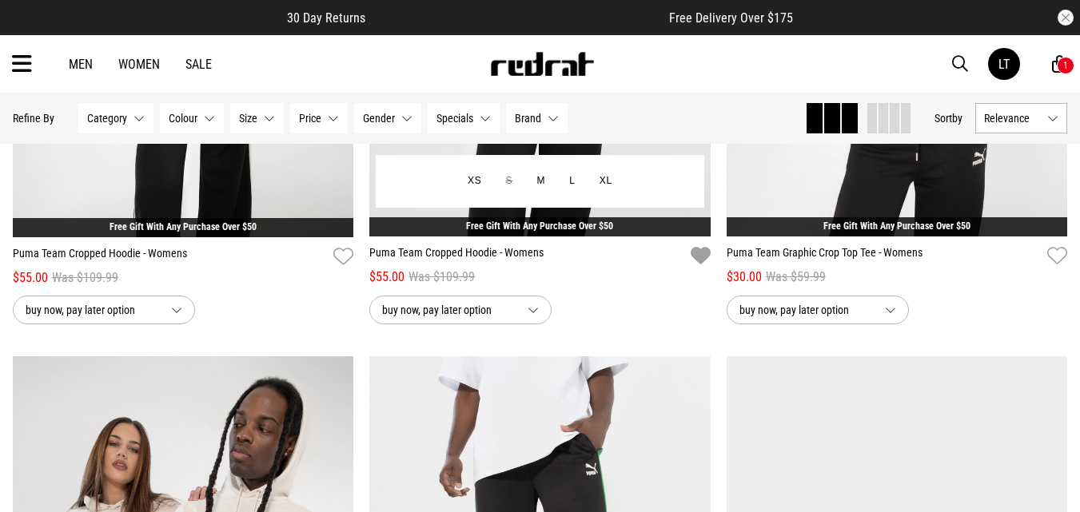
click at [706, 268] on icon "button" at bounding box center [701, 256] width 20 height 23
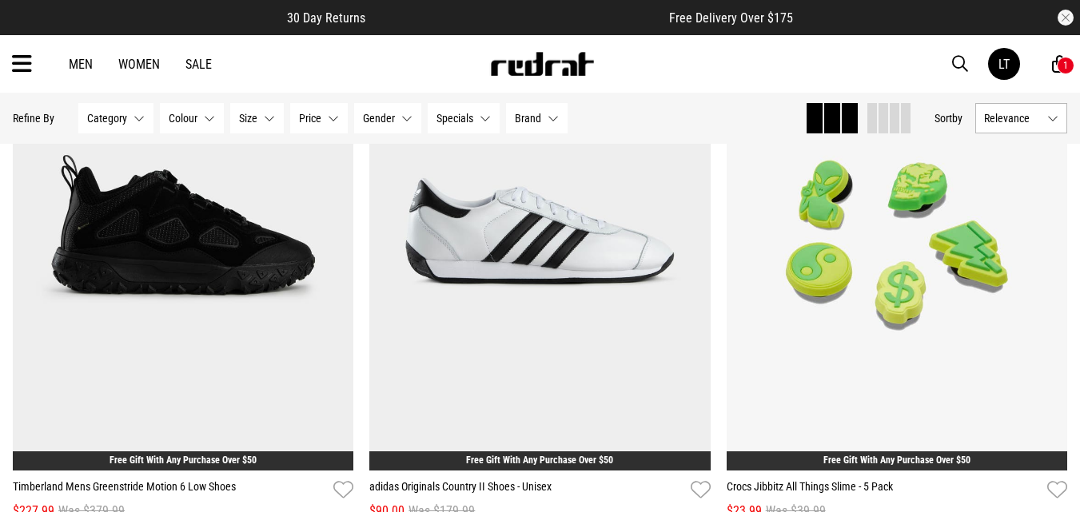
scroll to position [62286, 0]
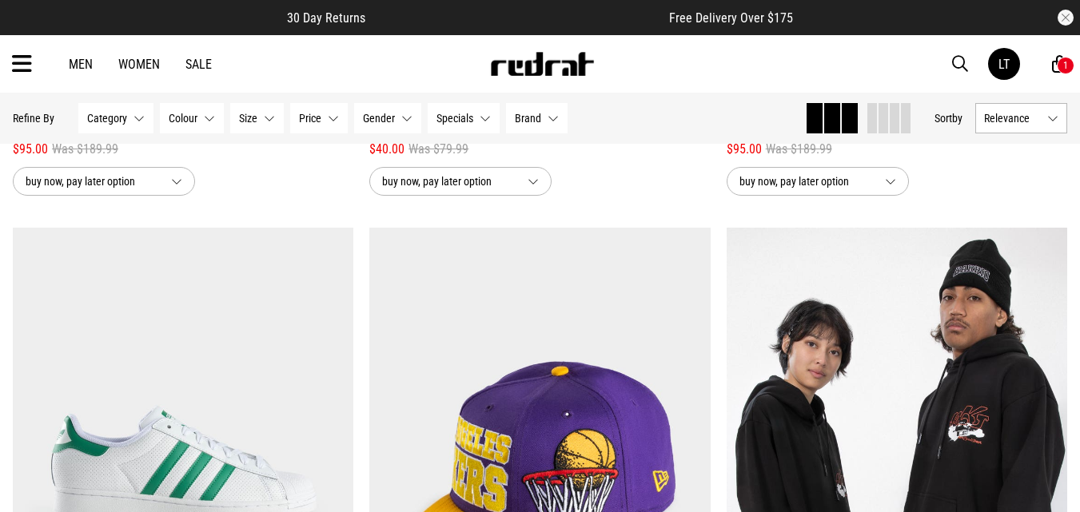
scroll to position [62734, 0]
click at [694, 139] on icon "button" at bounding box center [701, 127] width 20 height 23
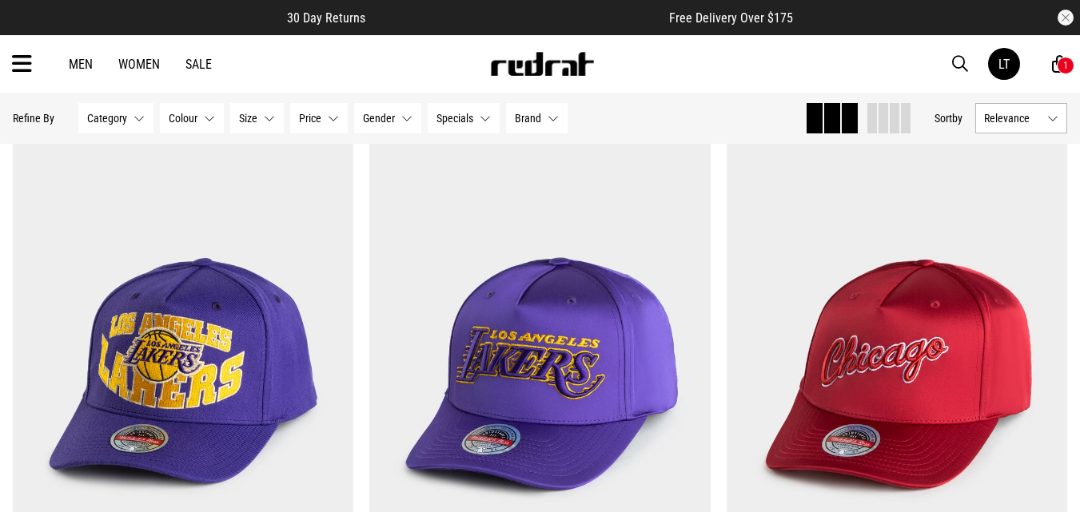
scroll to position [66782, 0]
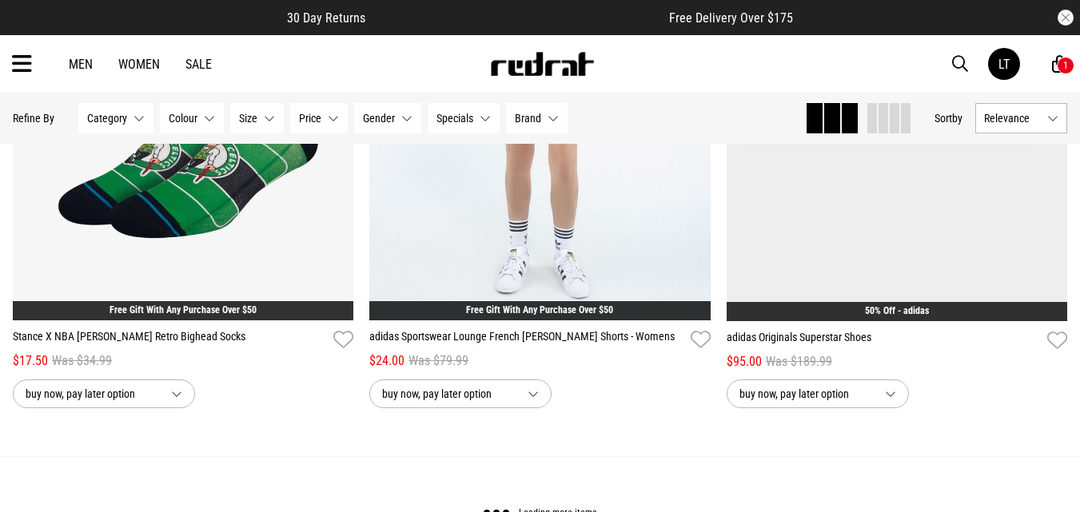
scroll to position [71559, 0]
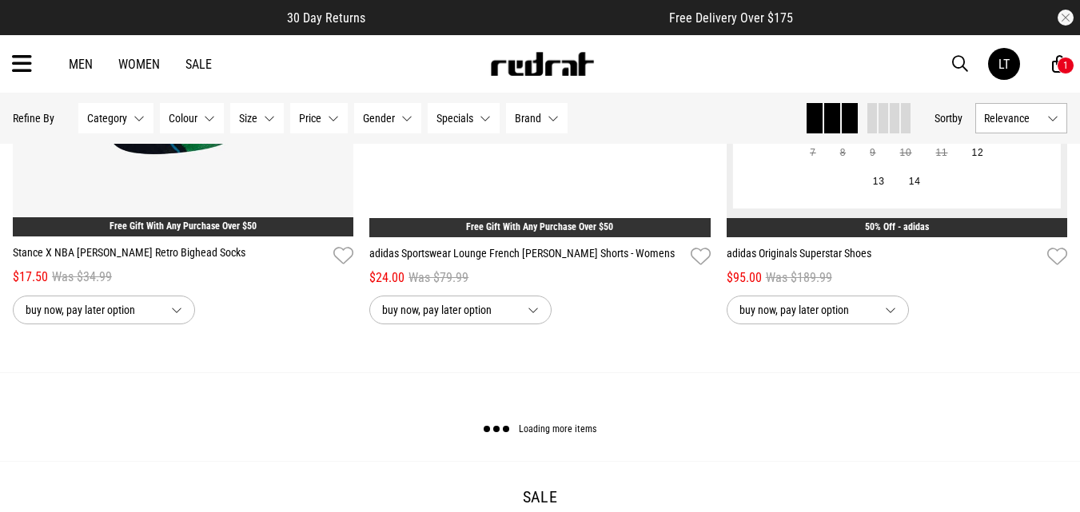
click at [700, 269] on icon "button" at bounding box center [701, 256] width 20 height 23
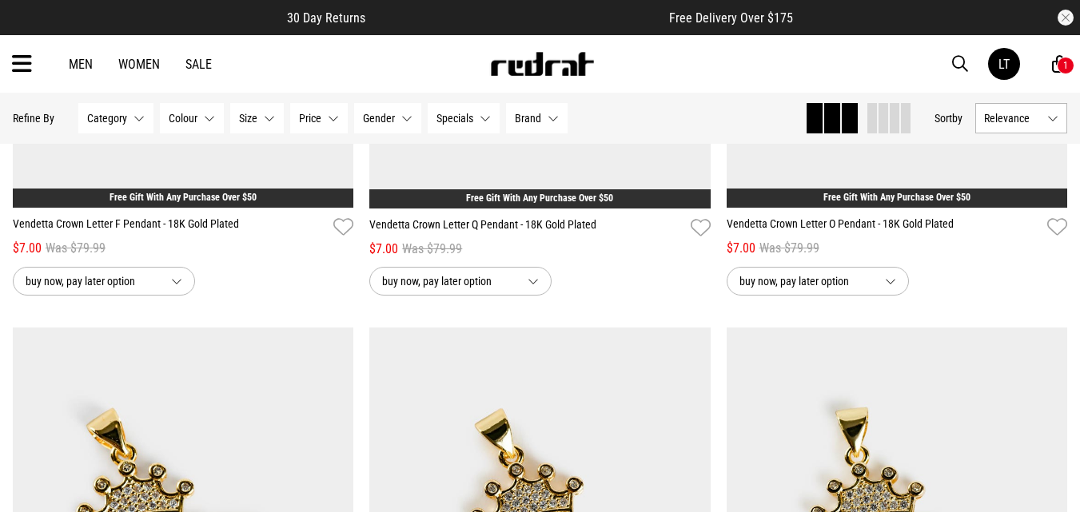
scroll to position [75172, 0]
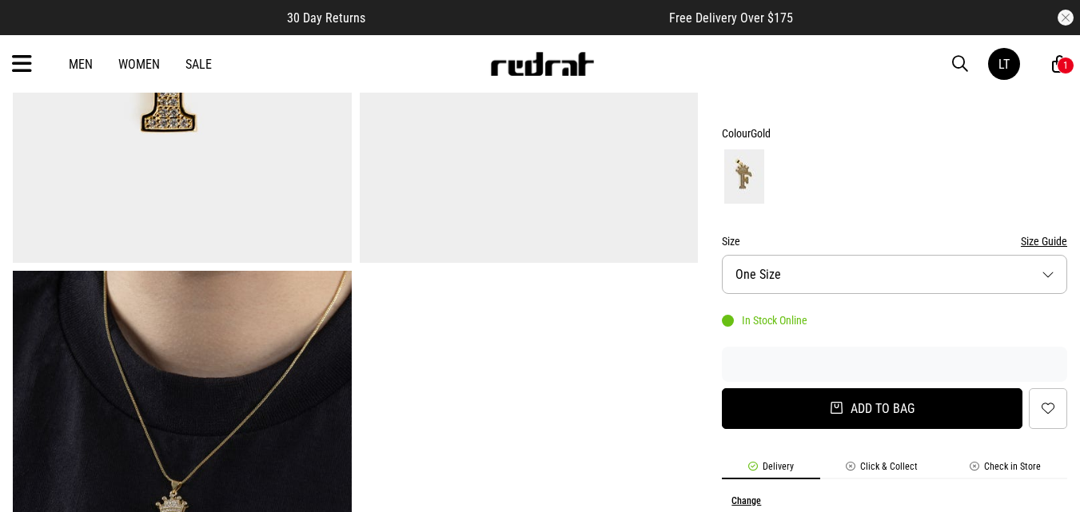
click at [899, 411] on button "Add to bag" at bounding box center [872, 408] width 301 height 41
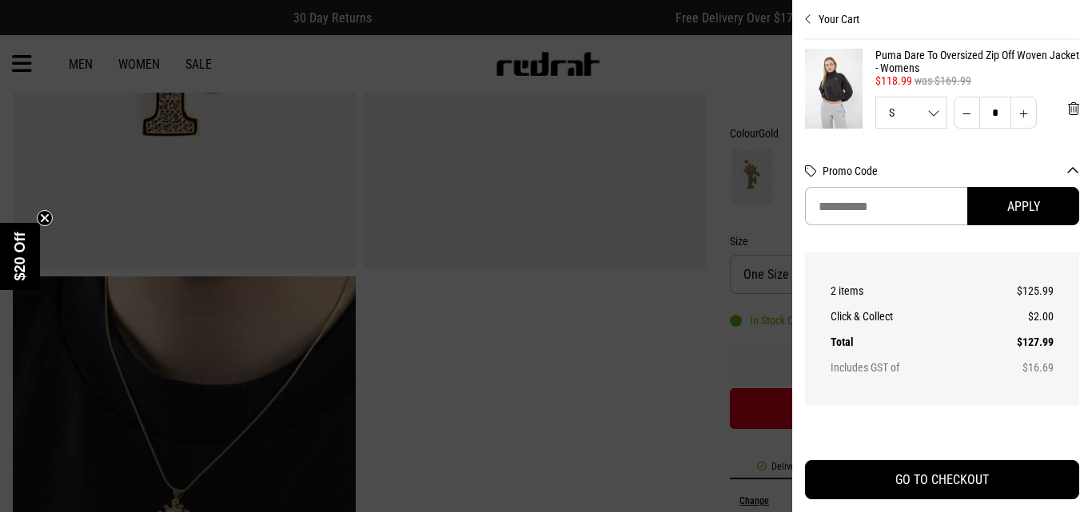
scroll to position [182, 0]
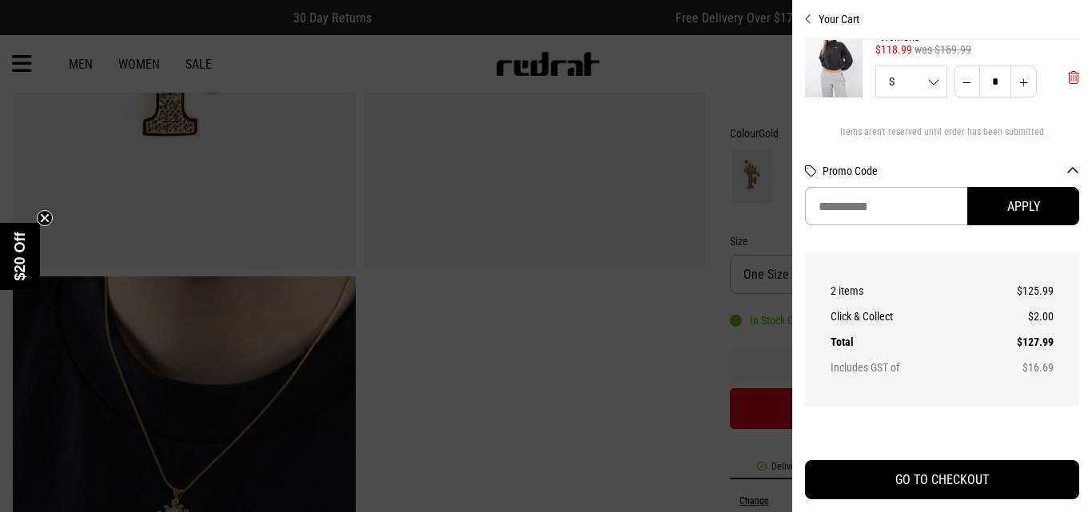
click at [1068, 79] on span "'Remove from cart" at bounding box center [1073, 77] width 11 height 15
click at [1068, 82] on span "'Remove from cart" at bounding box center [1073, 77] width 11 height 15
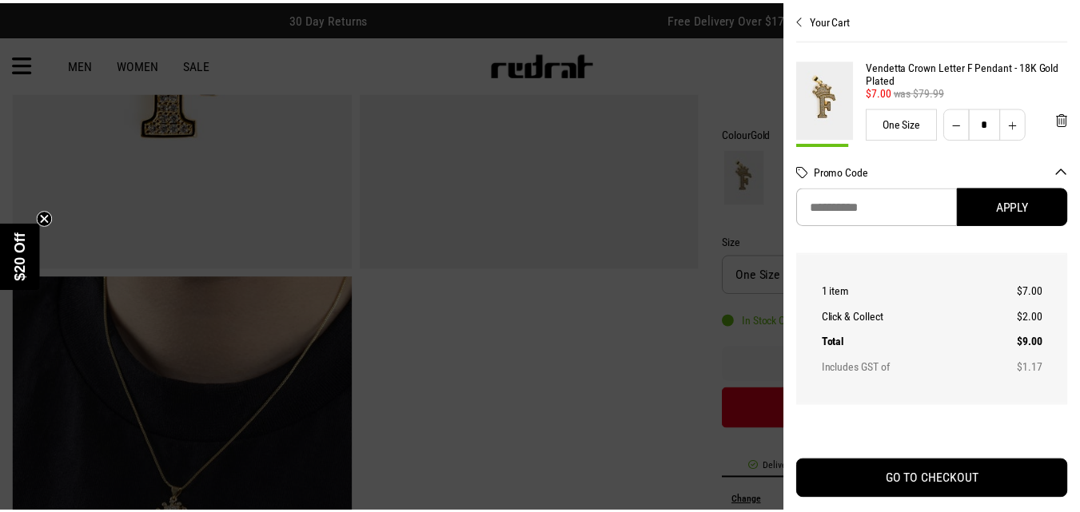
scroll to position [86, 0]
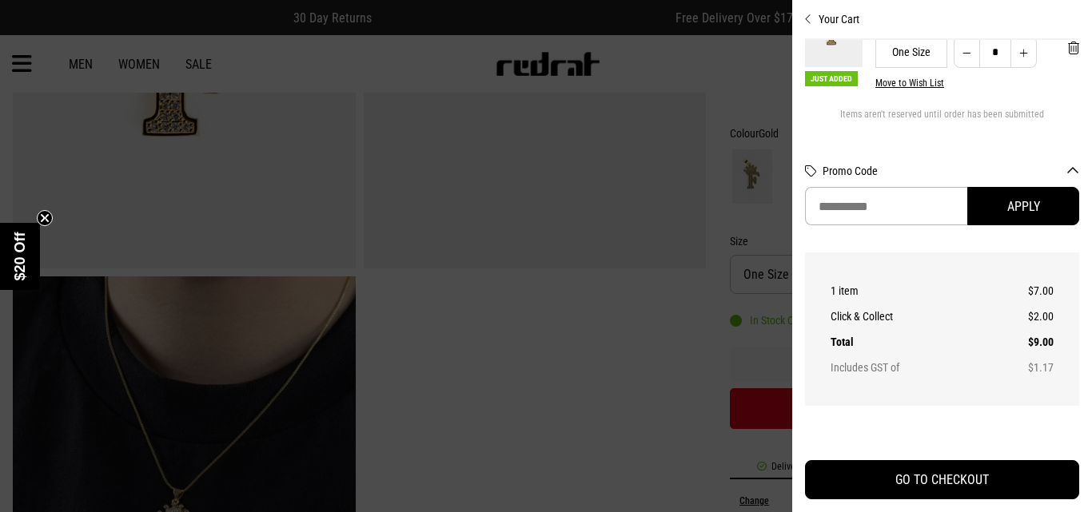
click at [808, 22] on icon "Close cart preview" at bounding box center [808, 19] width 7 height 13
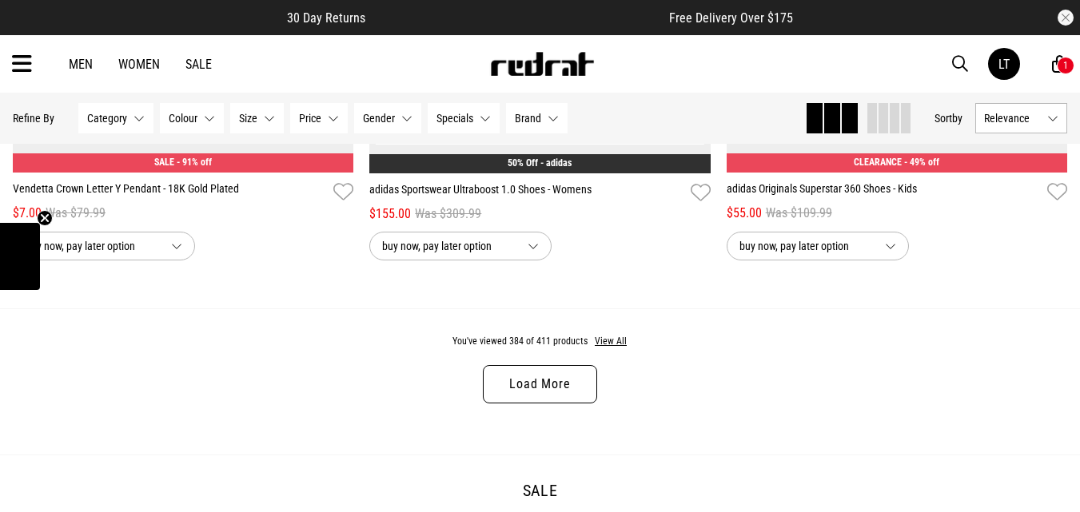
scroll to position [4934, 0]
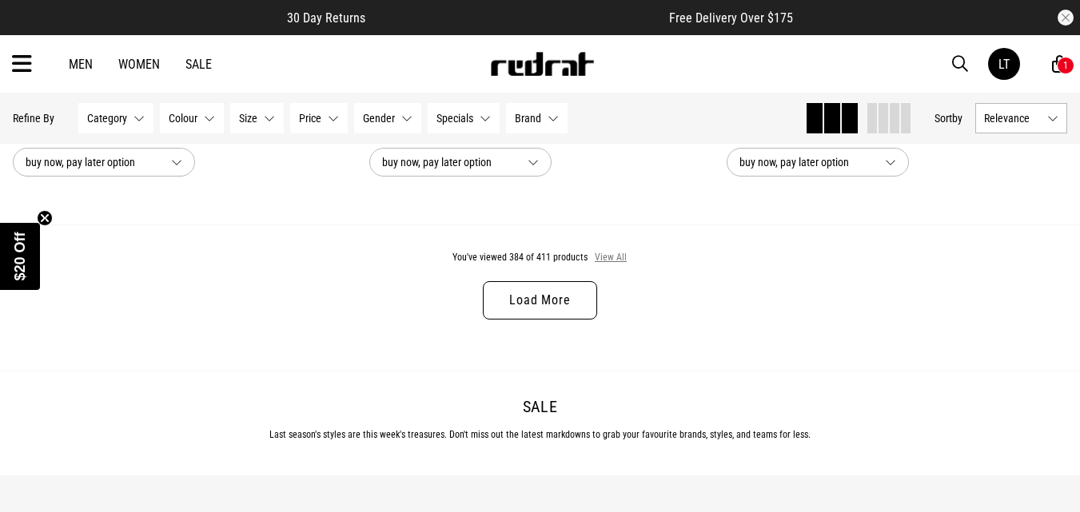
click at [606, 262] on button "View All" at bounding box center [611, 258] width 34 height 14
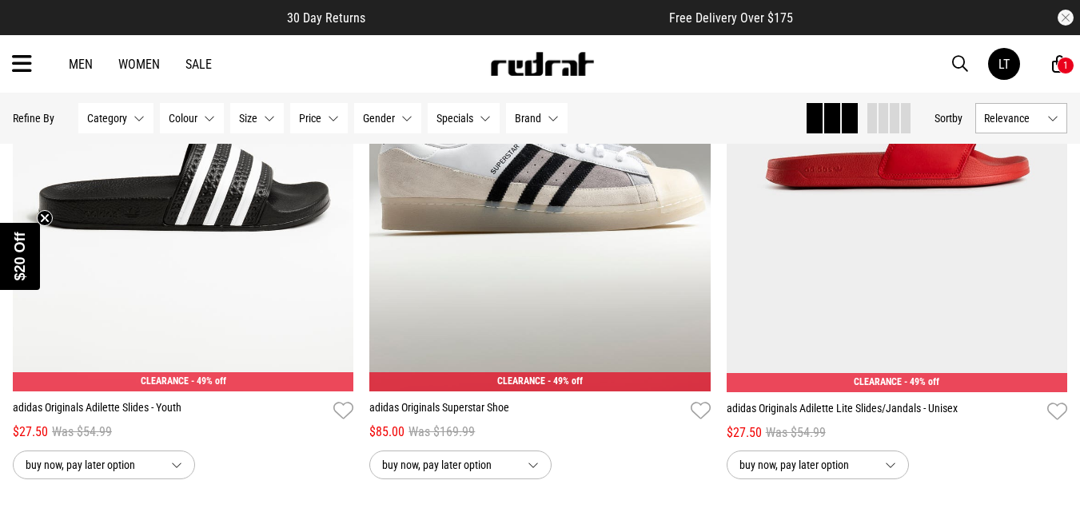
scroll to position [9411, 0]
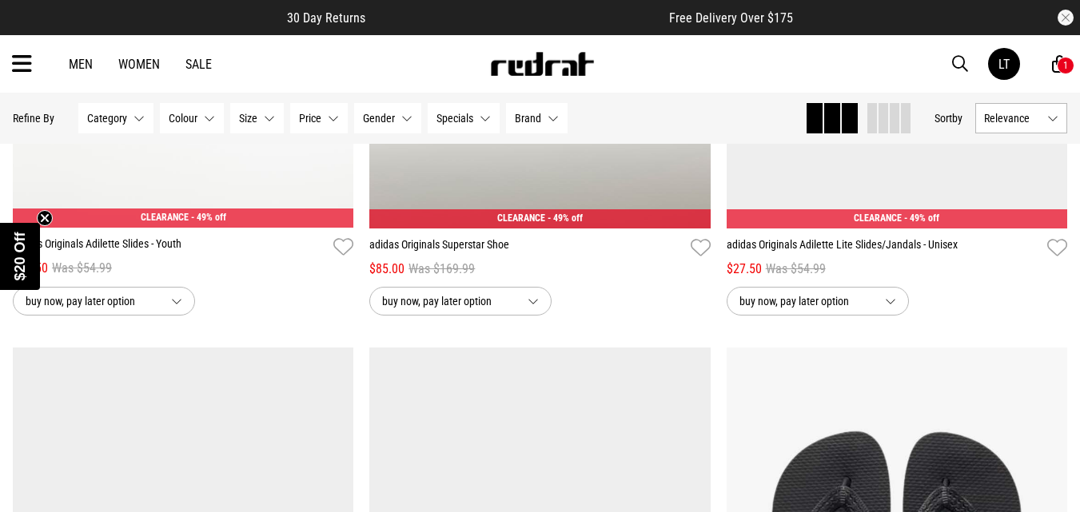
scroll to position [9251, 0]
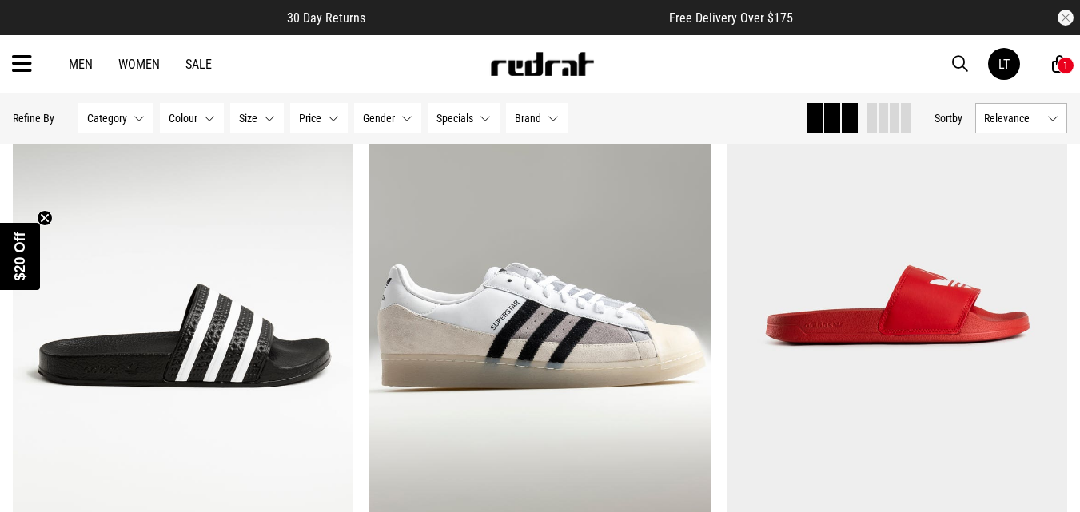
click at [962, 66] on span "button" at bounding box center [960, 63] width 16 height 19
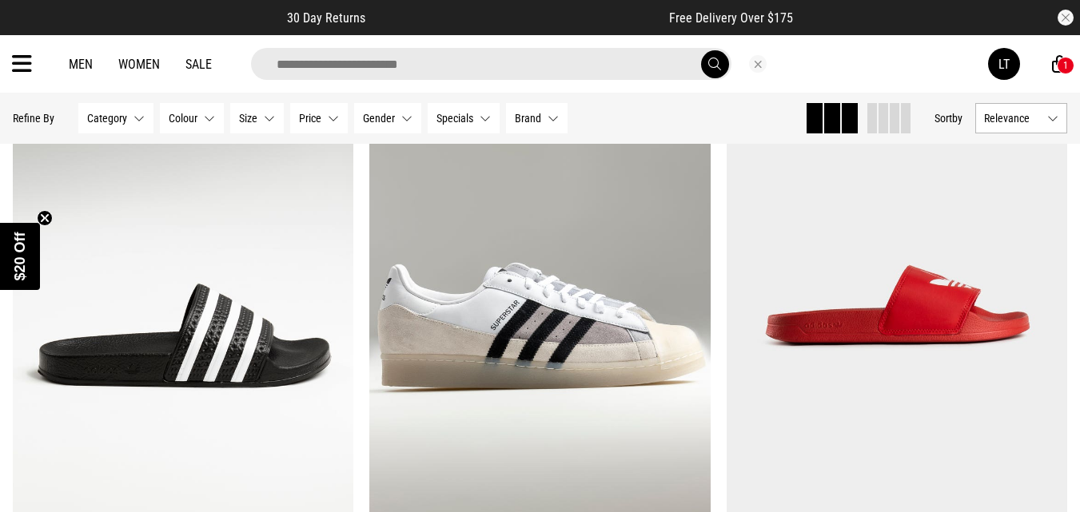
click at [607, 66] on input "search" at bounding box center [491, 64] width 480 height 32
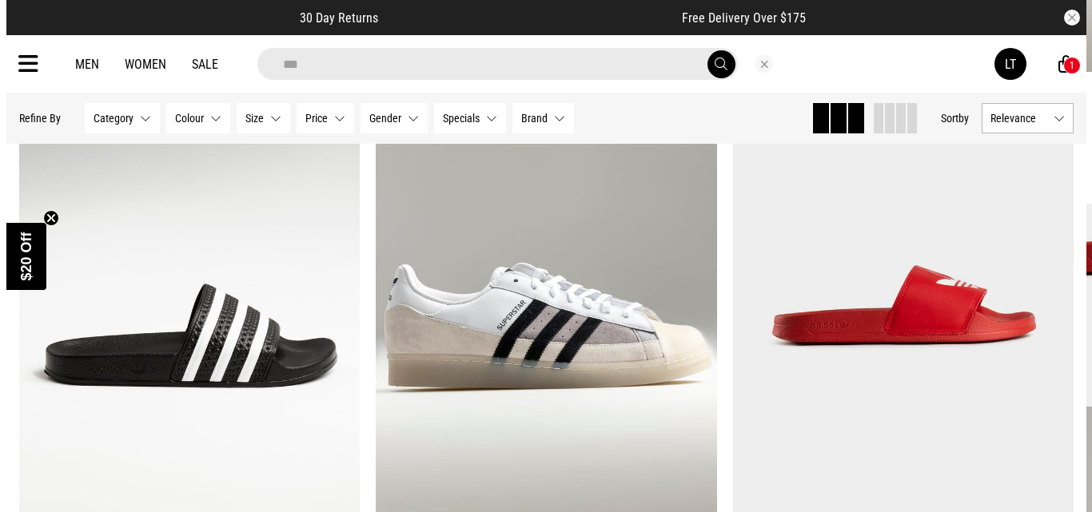
scroll to position [9330, 0]
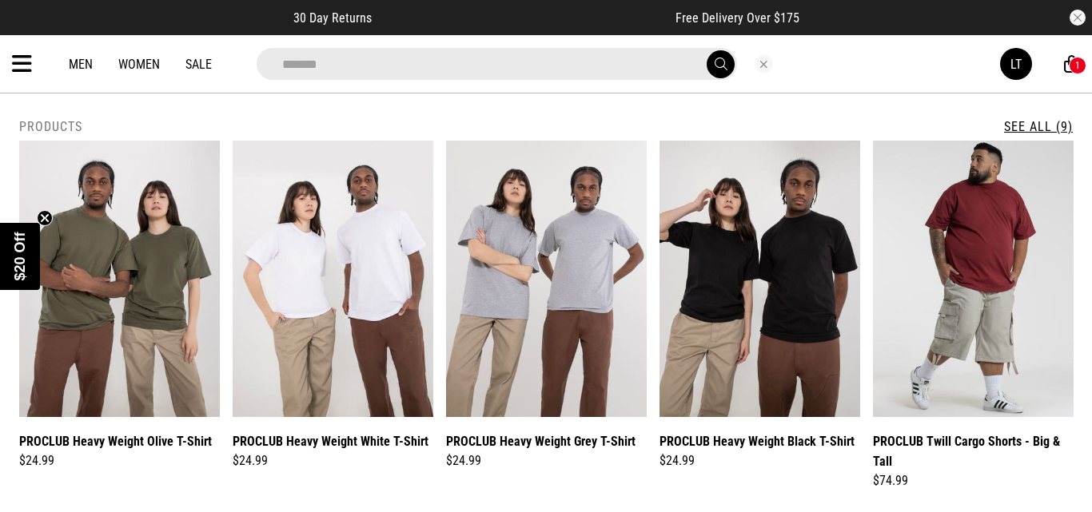
type input "*******"
click at [707, 50] on button "submit" at bounding box center [721, 64] width 28 height 28
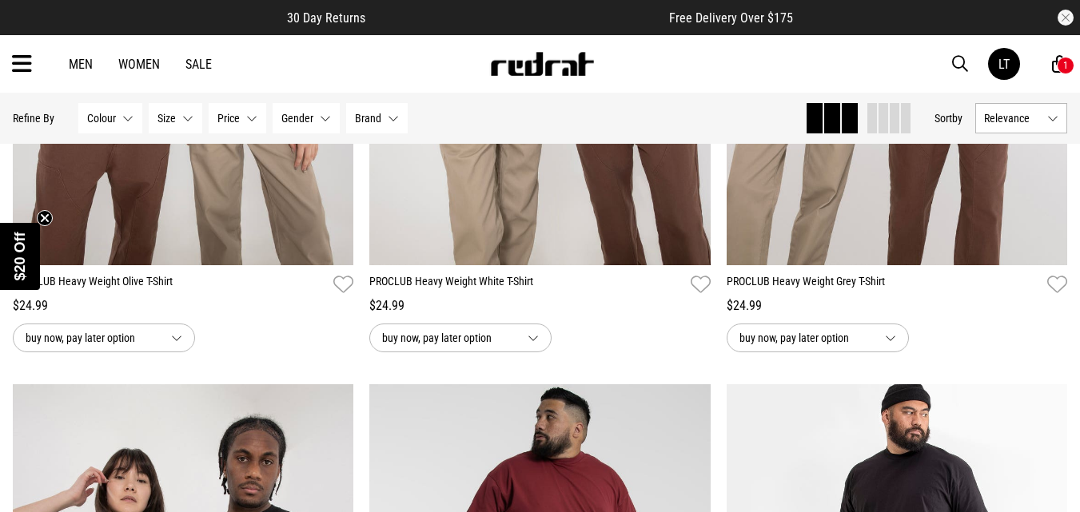
scroll to position [348, 0]
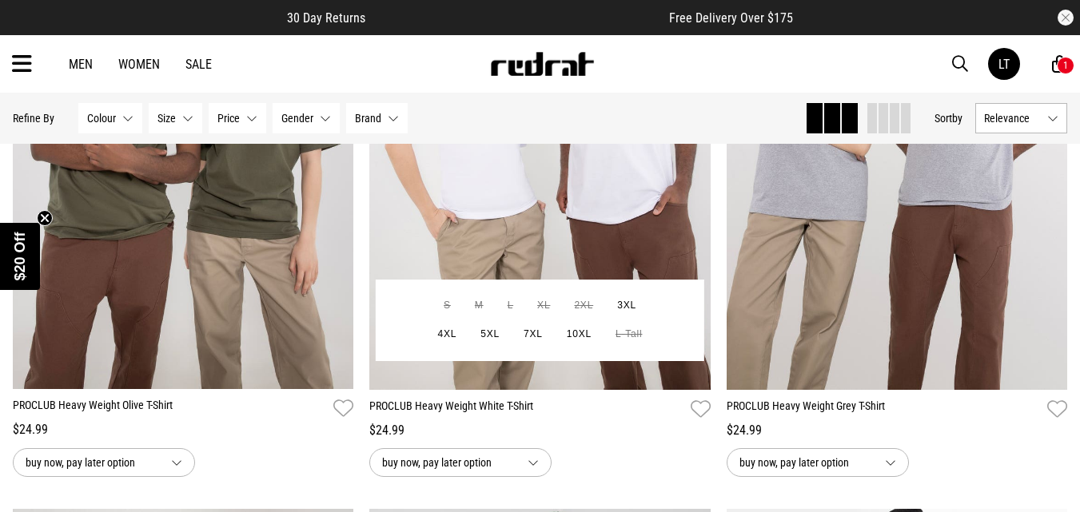
click at [650, 232] on img at bounding box center [539, 151] width 341 height 478
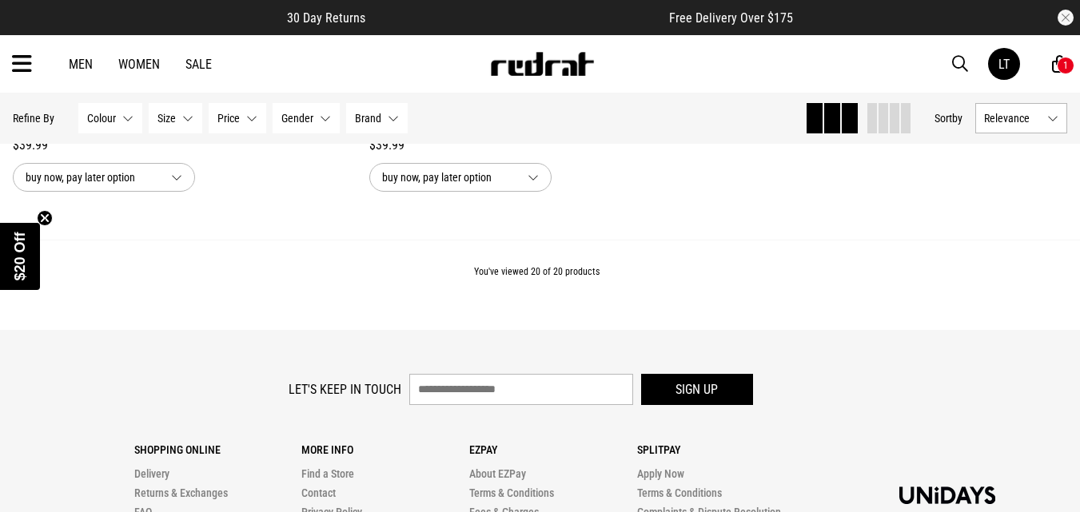
scroll to position [4265, 0]
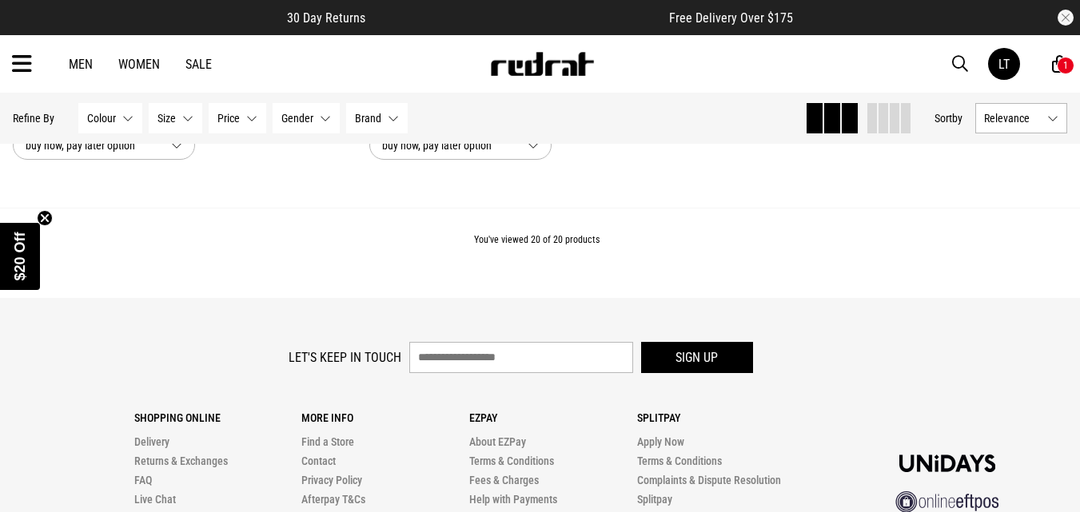
click at [25, 63] on icon at bounding box center [22, 64] width 20 height 26
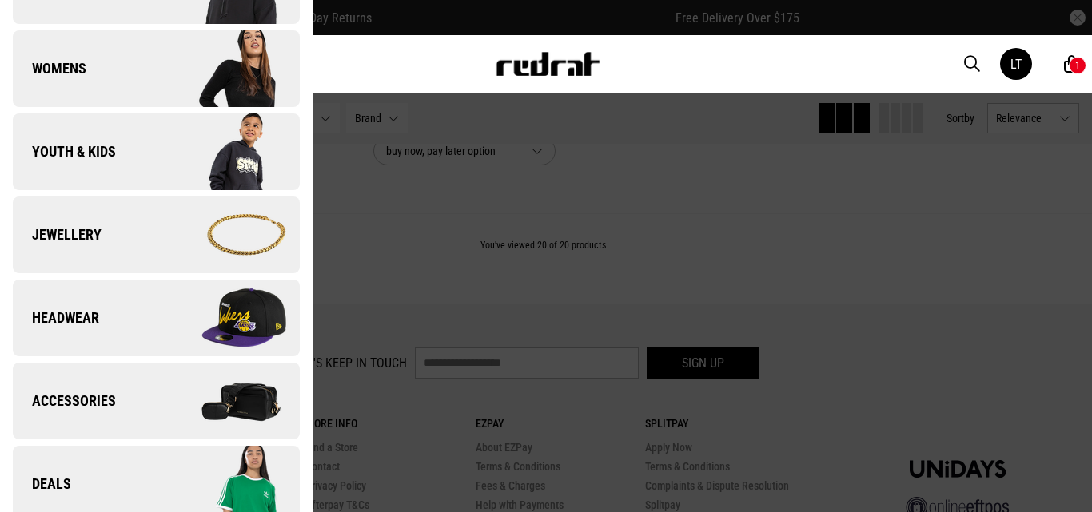
scroll to position [309, 0]
click at [212, 79] on img at bounding box center [227, 69] width 143 height 80
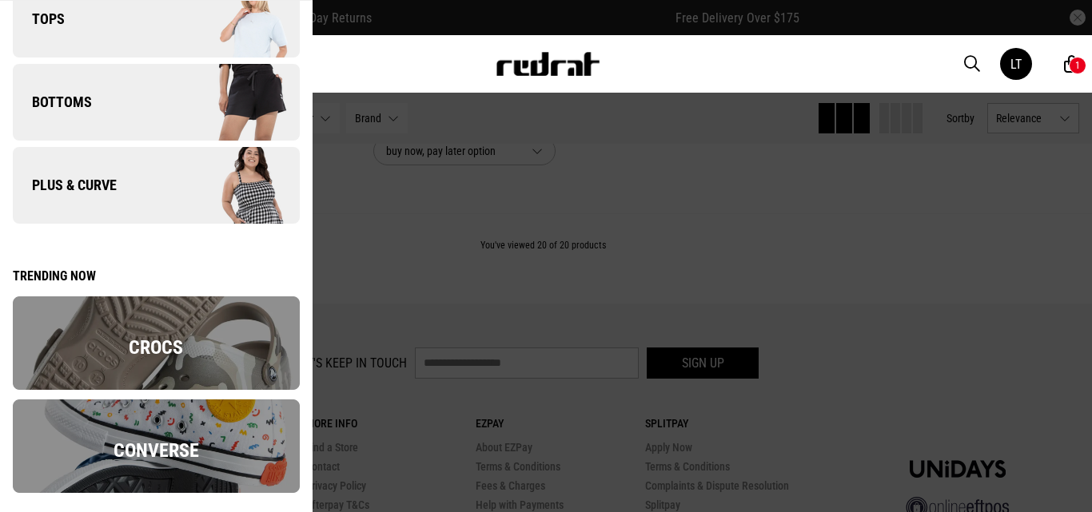
scroll to position [221, 0]
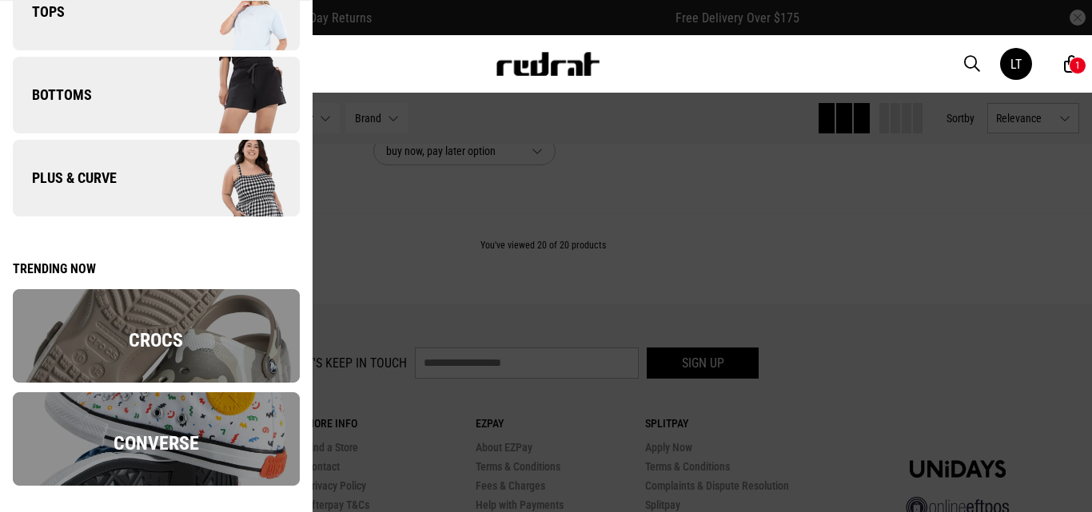
click at [118, 432] on span "Converse" at bounding box center [157, 443] width 86 height 22
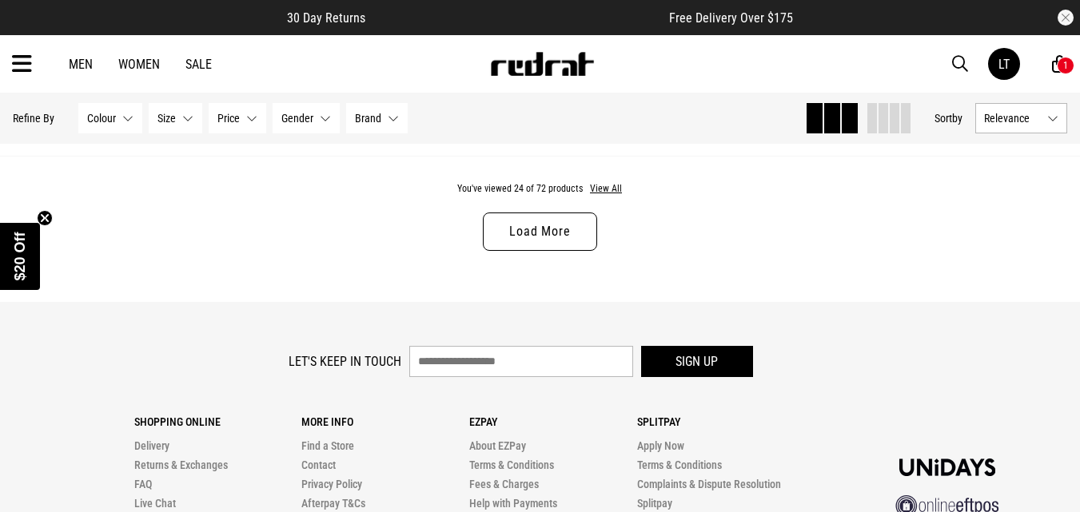
scroll to position [4924, 0]
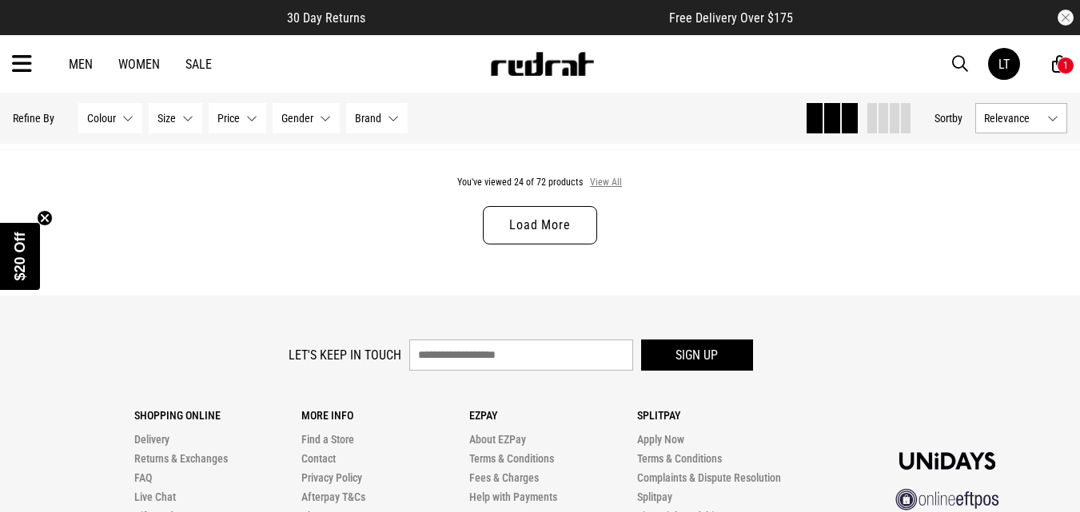
click at [601, 190] on button "View All" at bounding box center [606, 183] width 34 height 14
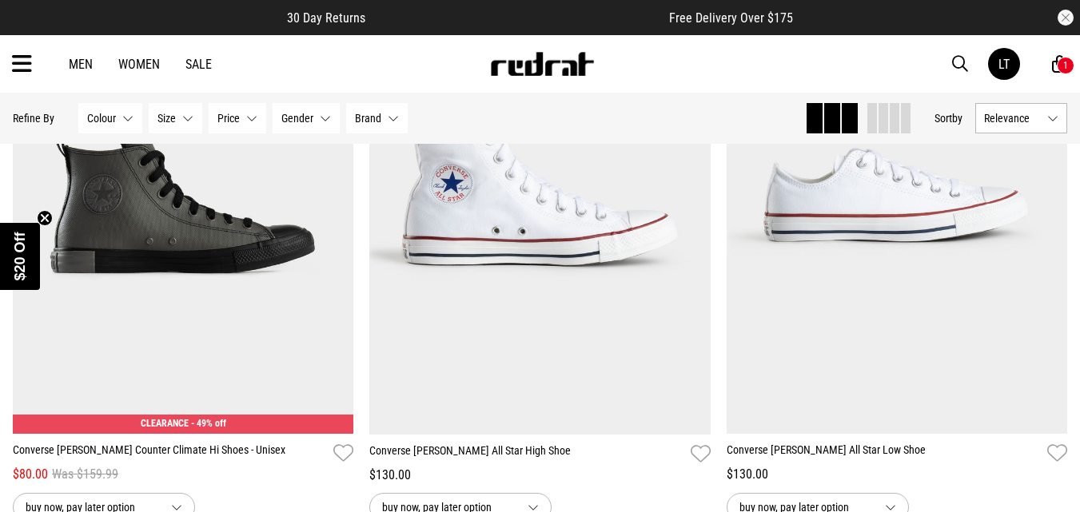
scroll to position [8090, 0]
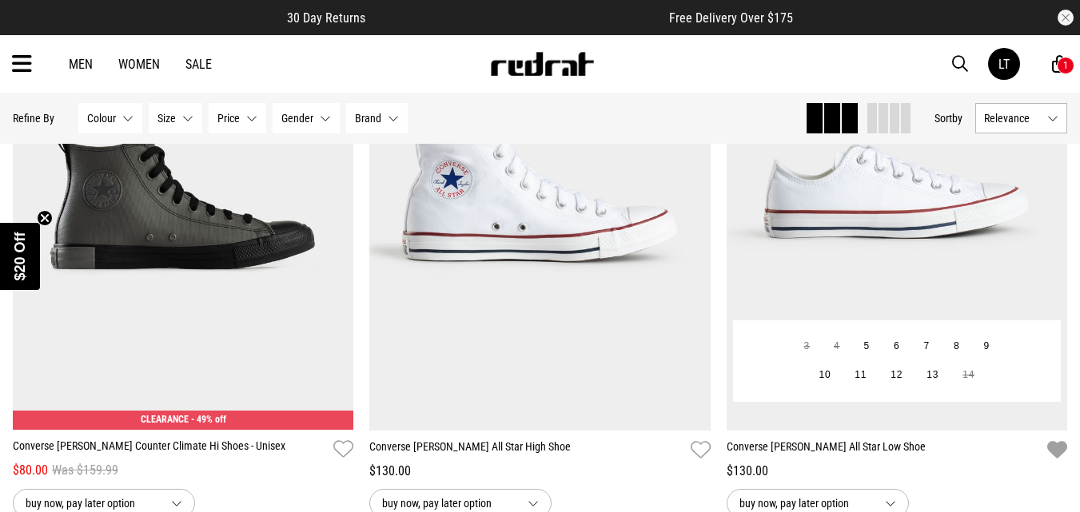
click at [1056, 462] on icon "button" at bounding box center [1057, 450] width 20 height 23
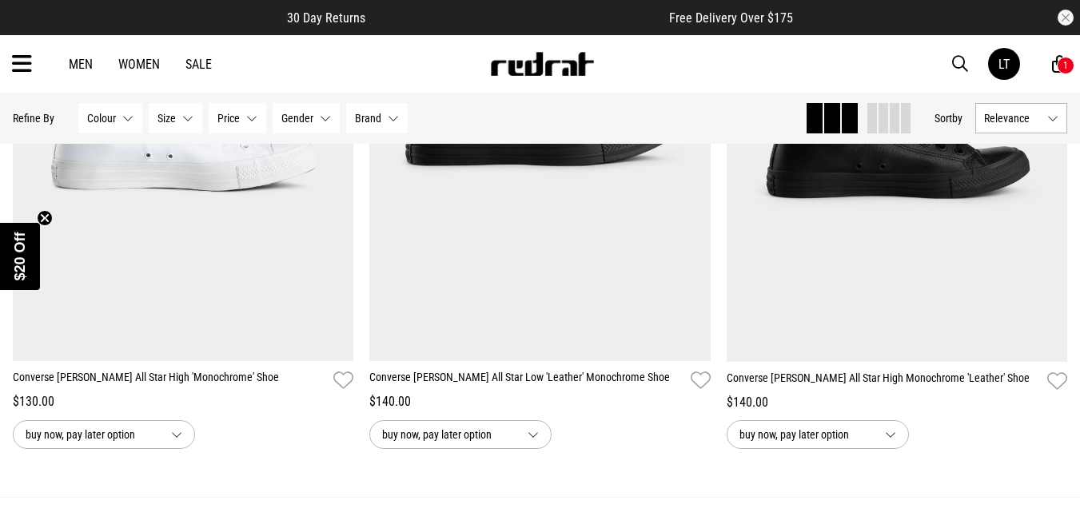
scroll to position [9464, 0]
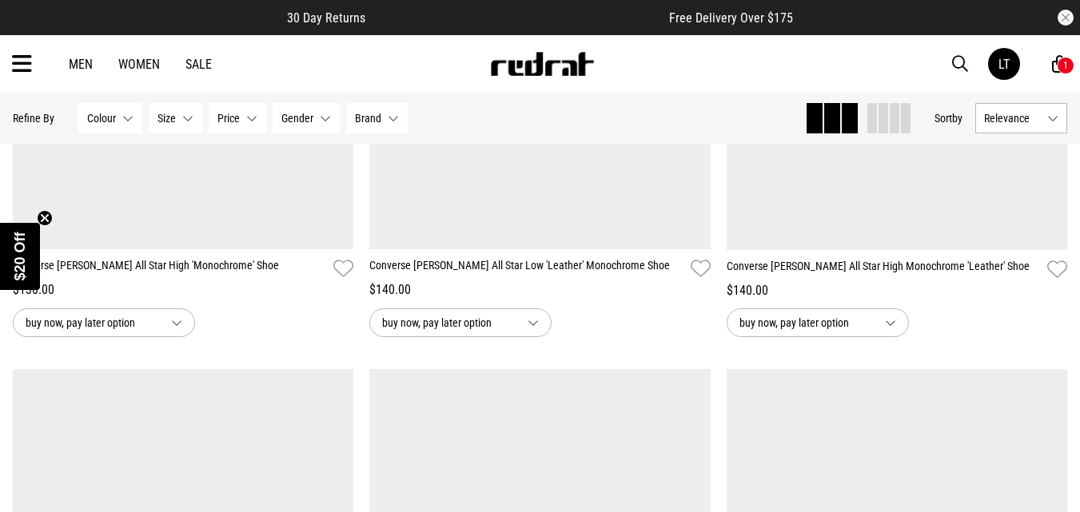
scroll to position [9496, 0]
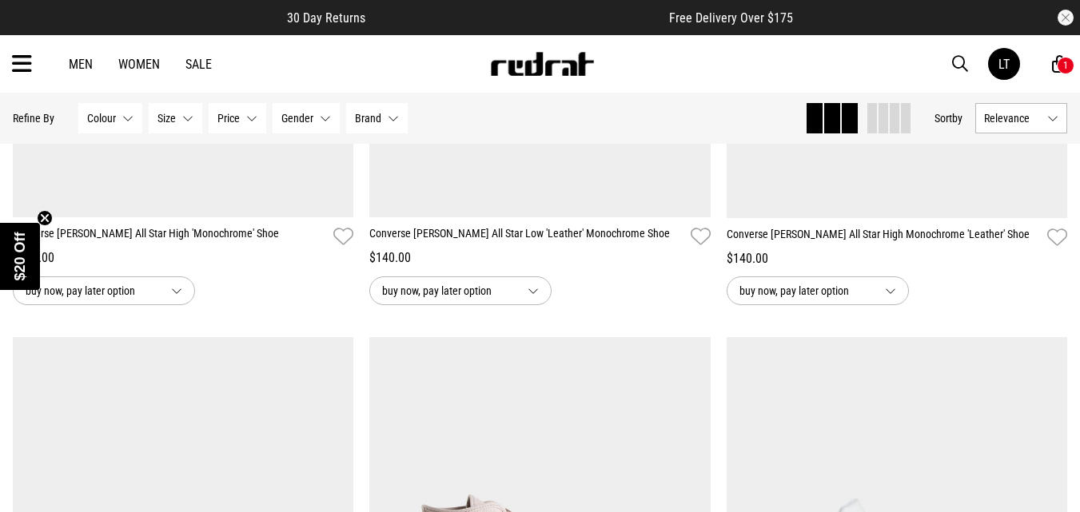
click at [959, 62] on span "button" at bounding box center [960, 63] width 16 height 19
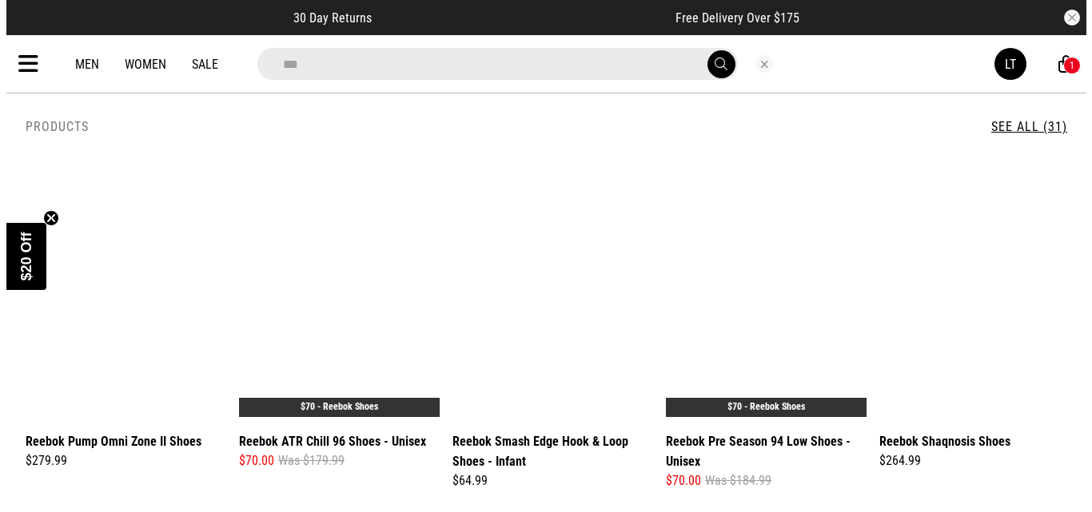
scroll to position [9575, 0]
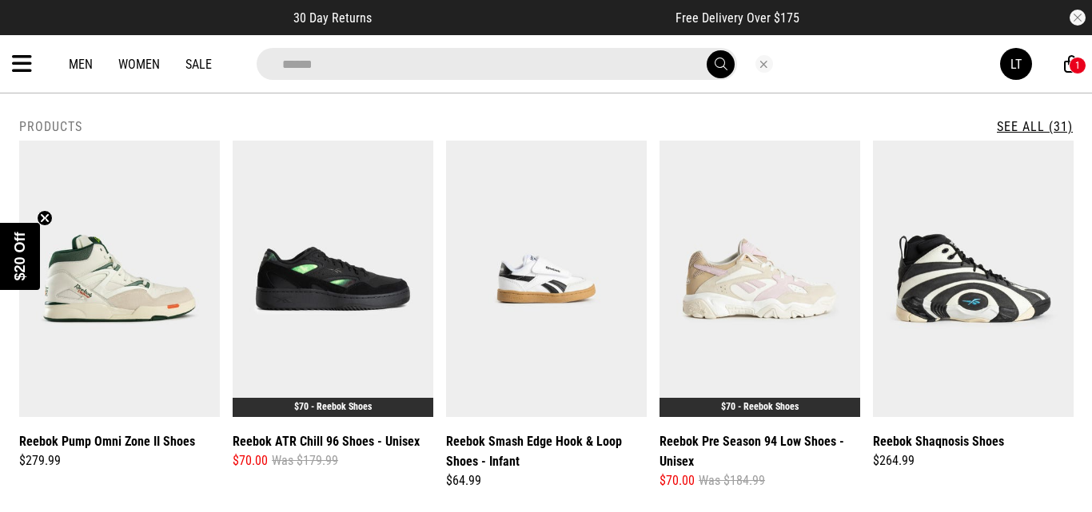
type input "******"
click at [715, 64] on span "submit" at bounding box center [721, 64] width 13 height 15
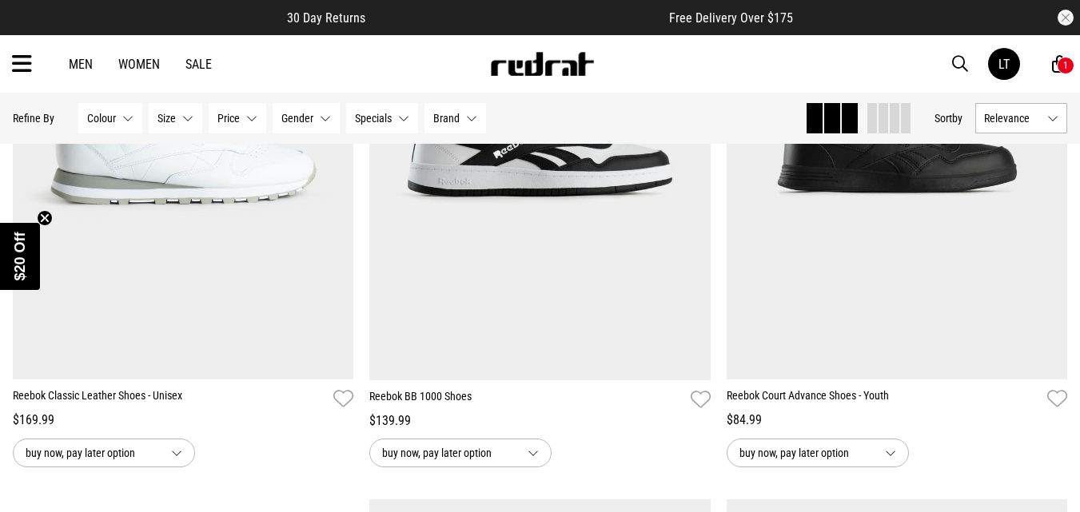
scroll to position [2777, 0]
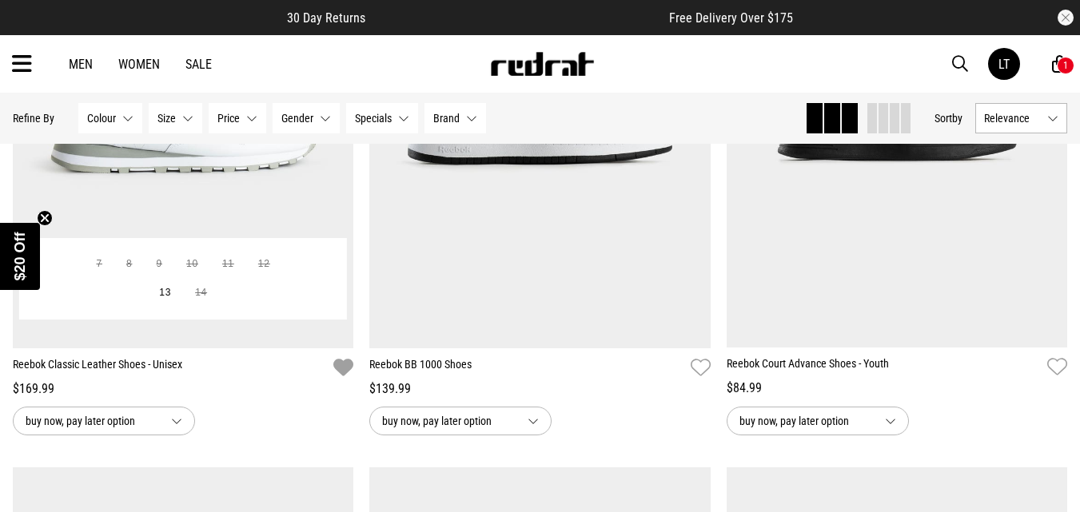
click at [346, 377] on icon "button" at bounding box center [343, 368] width 20 height 23
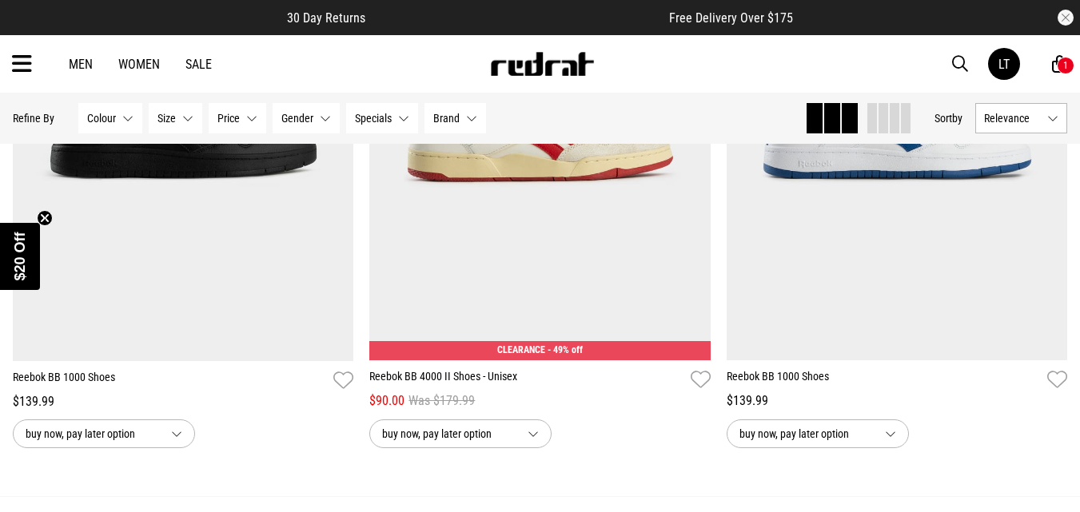
scroll to position [4568, 0]
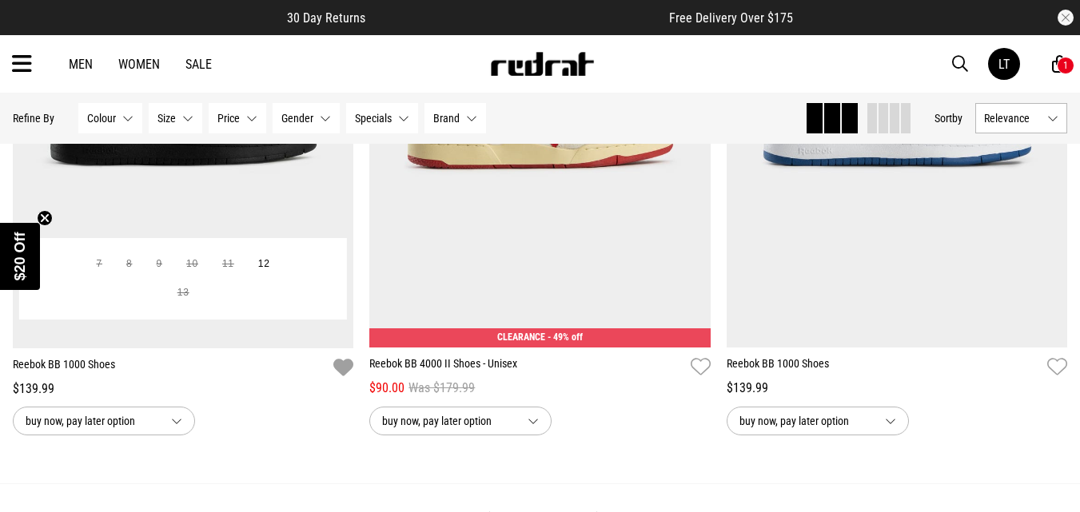
click at [346, 375] on icon "button" at bounding box center [343, 368] width 20 height 23
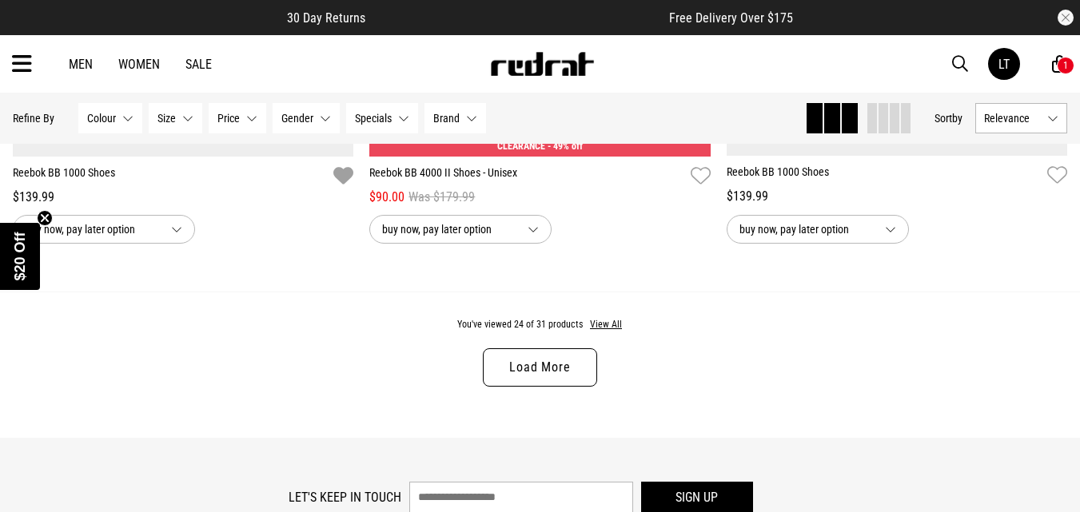
scroll to position [4791, 0]
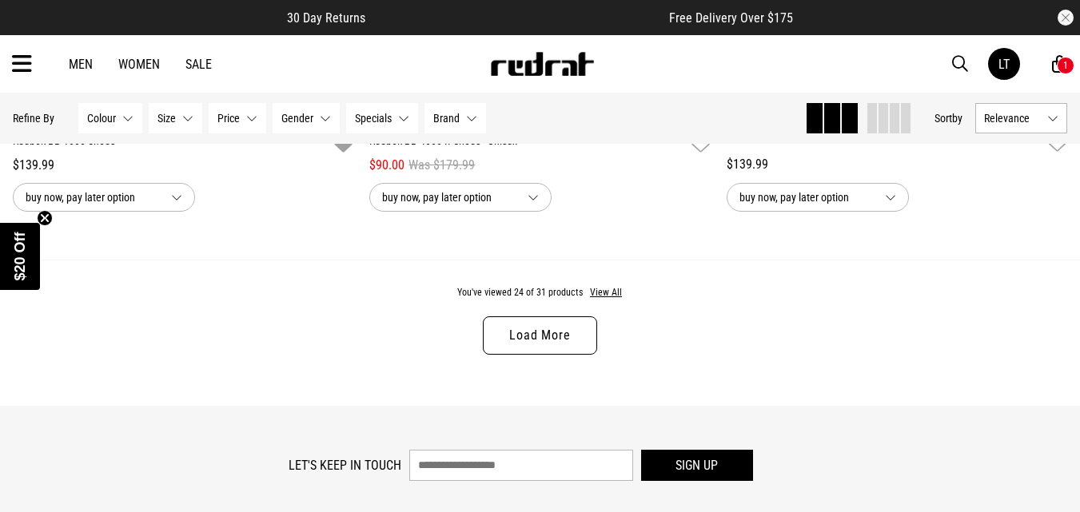
click at [568, 337] on link "Load More" at bounding box center [540, 336] width 114 height 38
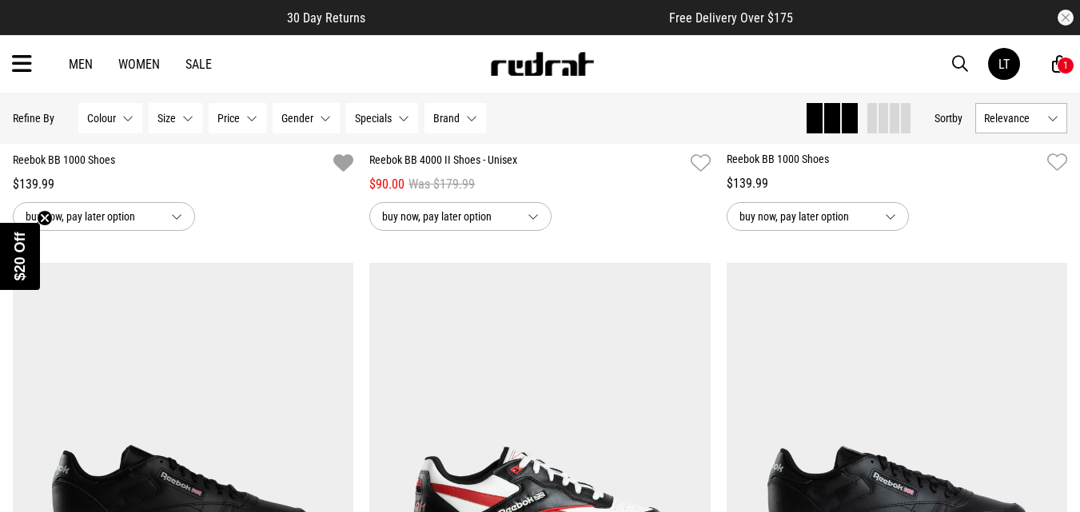
scroll to position [4811, 0]
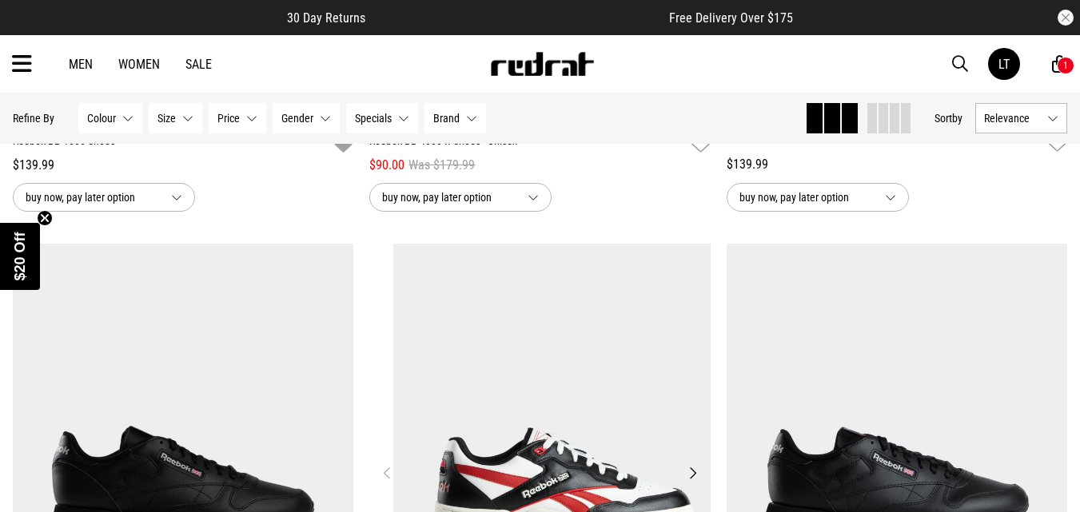
drag, startPoint x: 568, startPoint y: 337, endPoint x: 635, endPoint y: 278, distance: 89.6
click at [635, 278] on img at bounding box center [563, 483] width 341 height 478
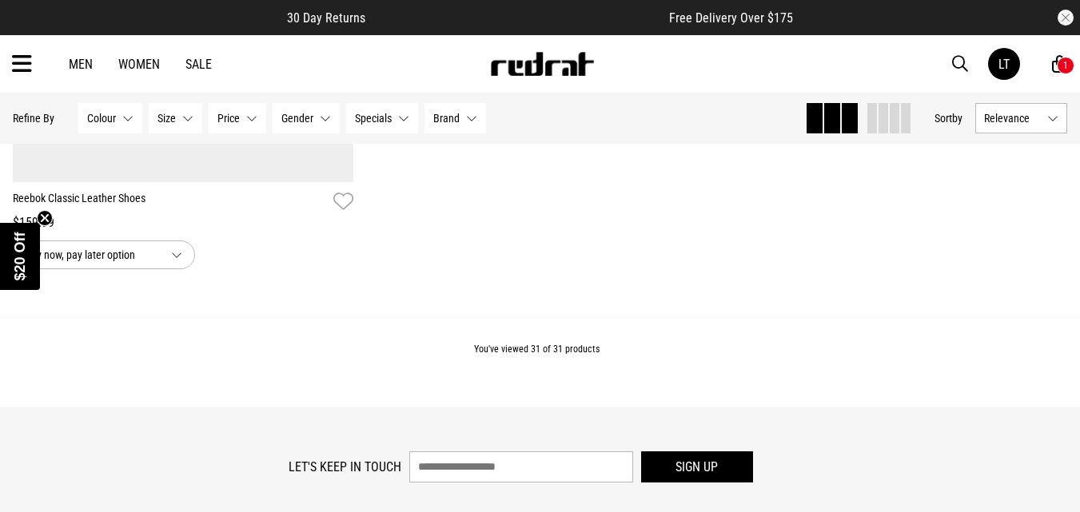
scroll to position [6601, 0]
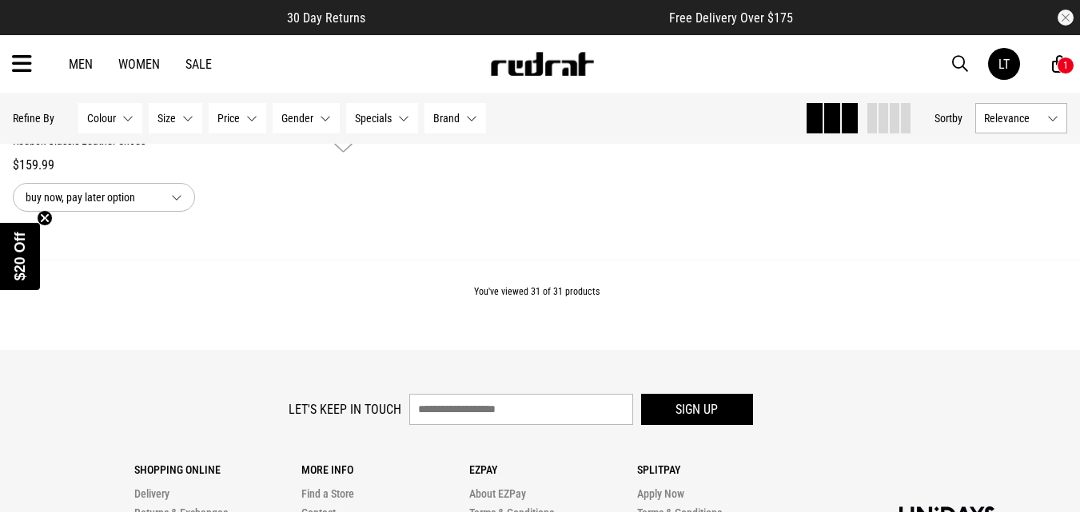
click at [201, 66] on link "Sale" at bounding box center [198, 64] width 26 height 15
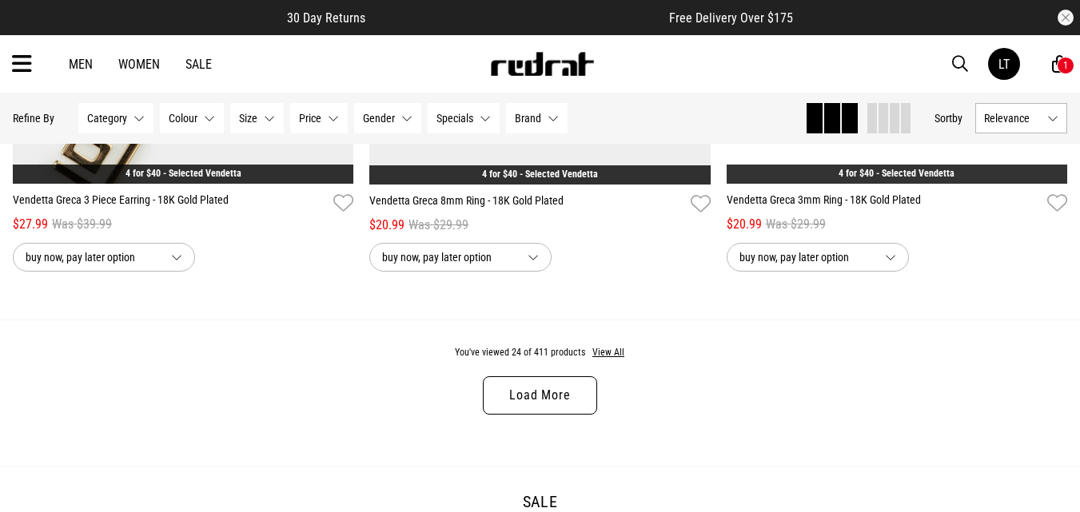
scroll to position [4786, 0]
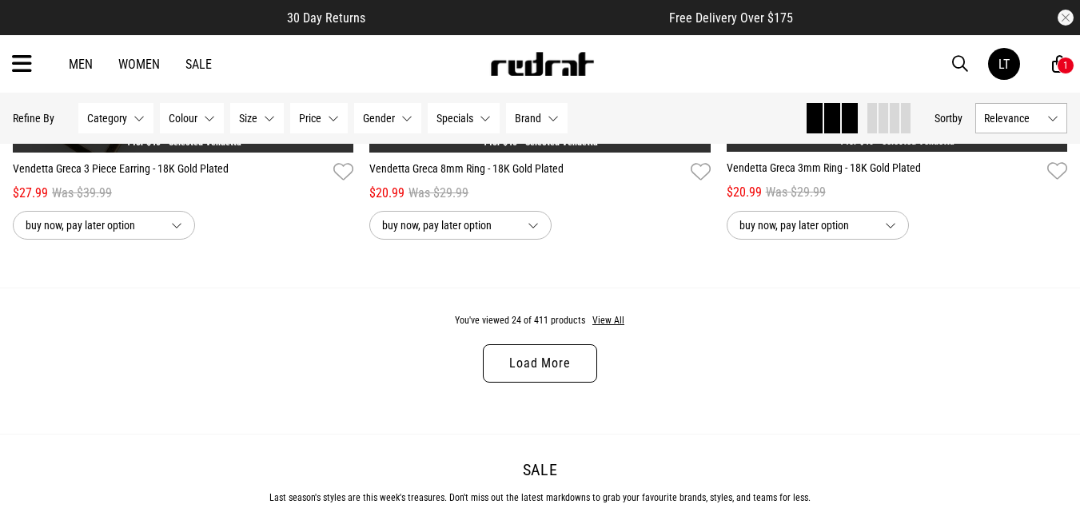
click at [955, 59] on span "button" at bounding box center [960, 63] width 16 height 19
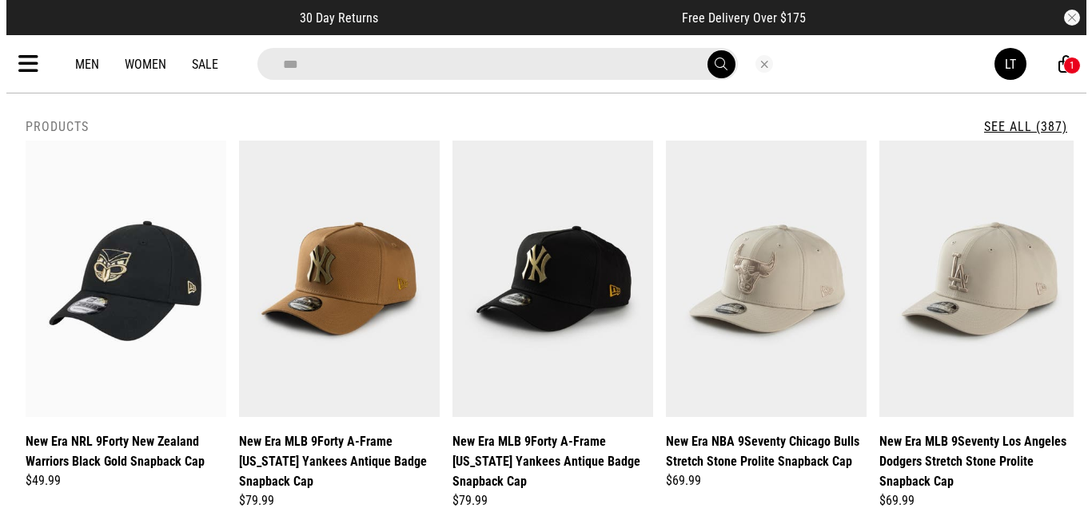
scroll to position [4819, 0]
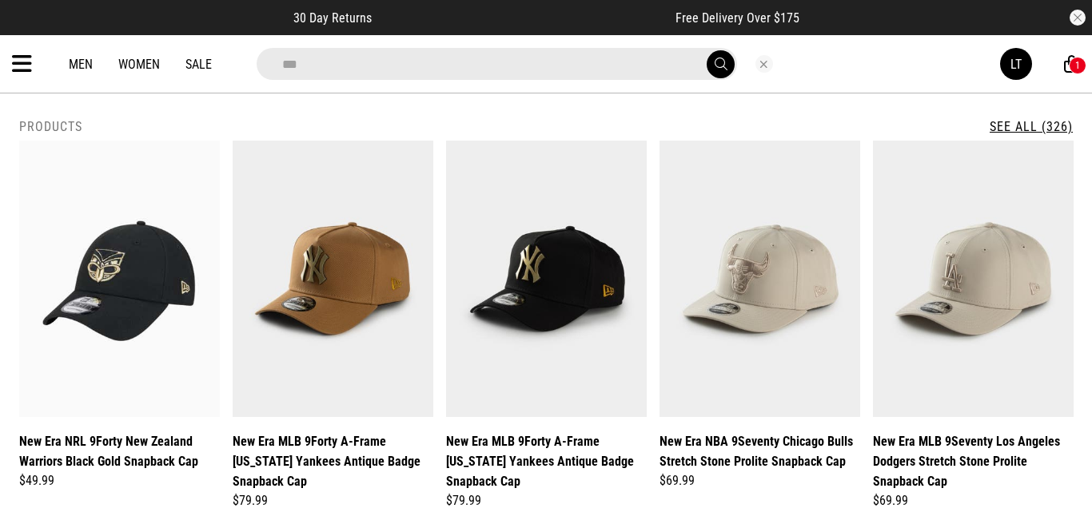
type input "***"
click at [865, 122] on header "Products See All (326)" at bounding box center [546, 126] width 1054 height 15
click at [728, 62] on button "submit" at bounding box center [721, 64] width 28 height 28
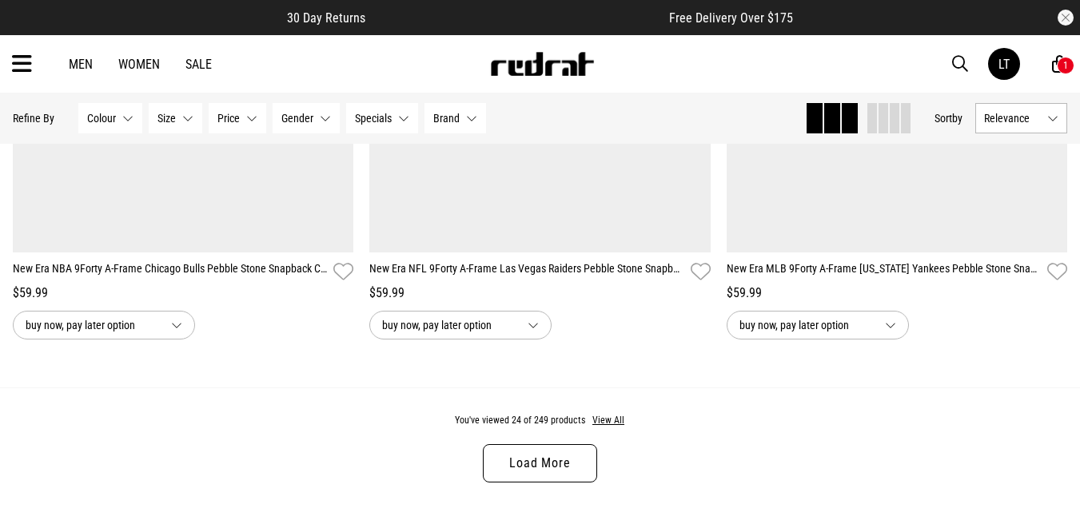
scroll to position [4752, 0]
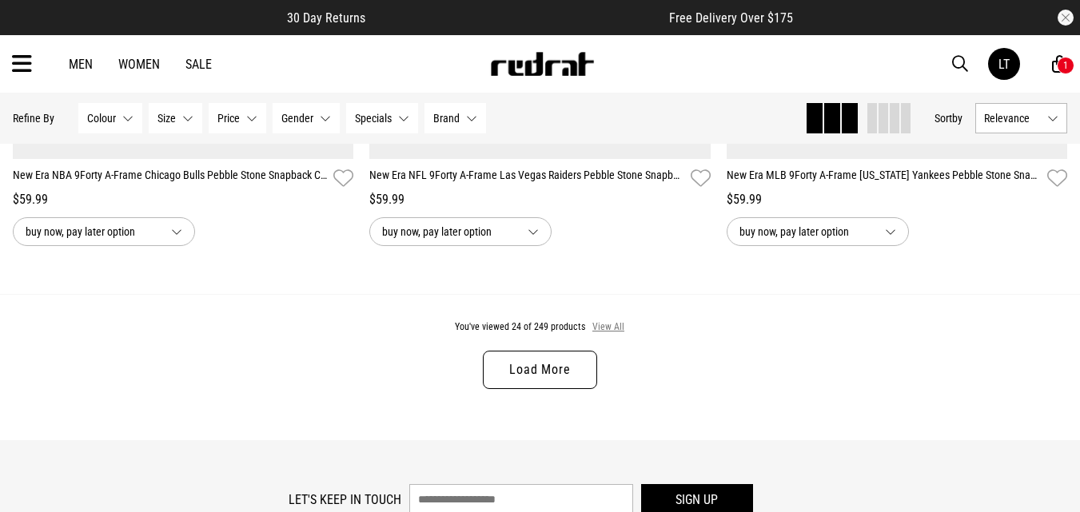
click at [608, 335] on button "View All" at bounding box center [609, 328] width 34 height 14
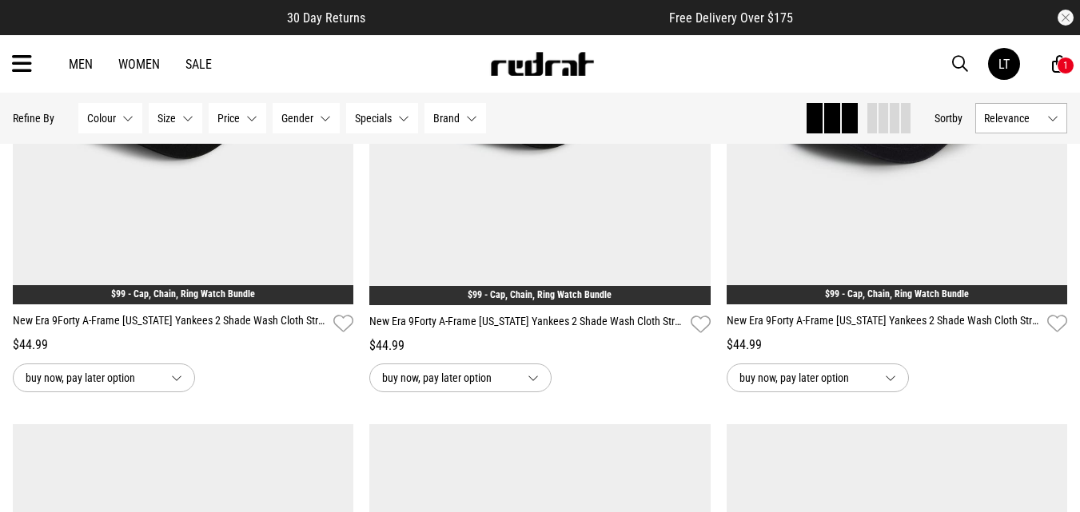
scroll to position [8257, 0]
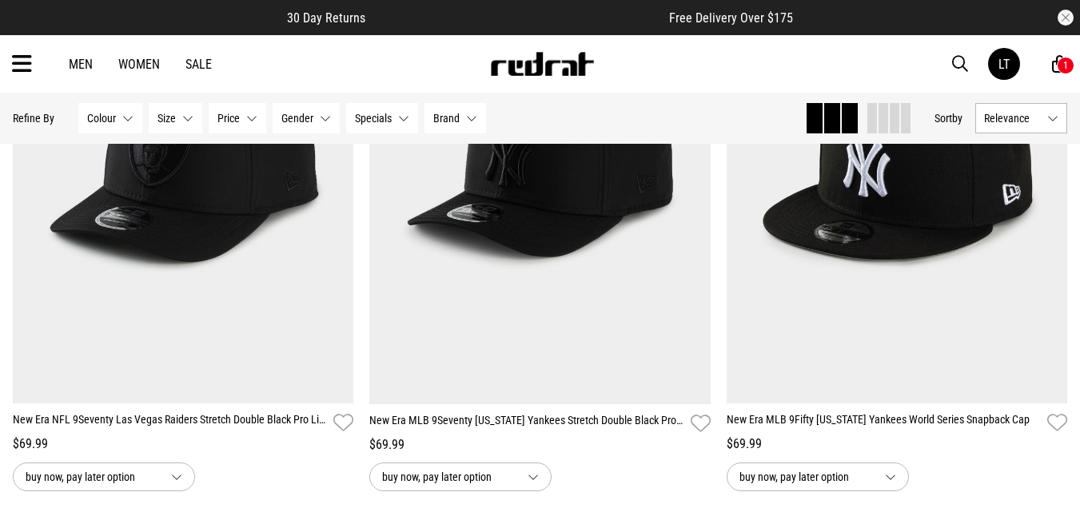
scroll to position [14109, 0]
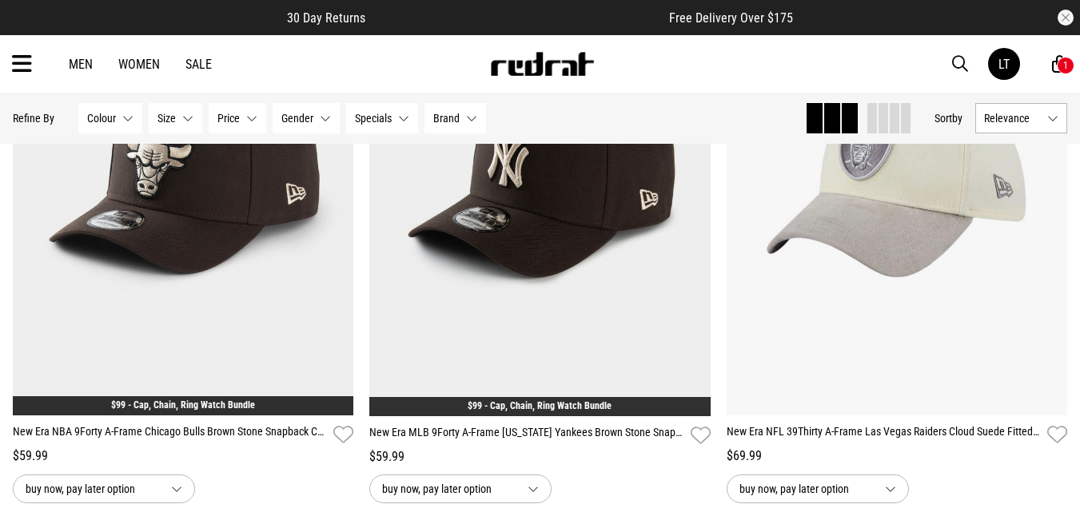
scroll to position [19193, 0]
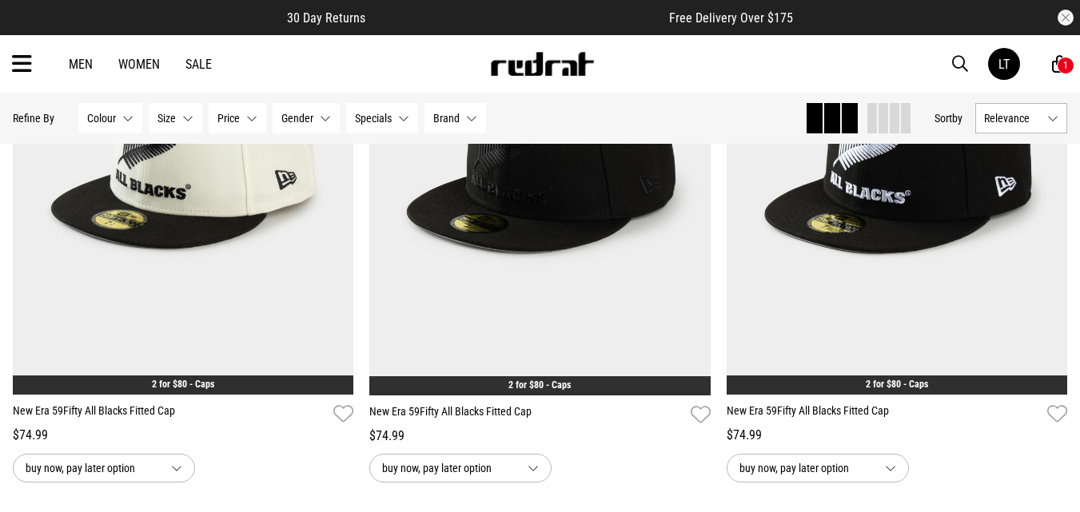
scroll to position [23669, 0]
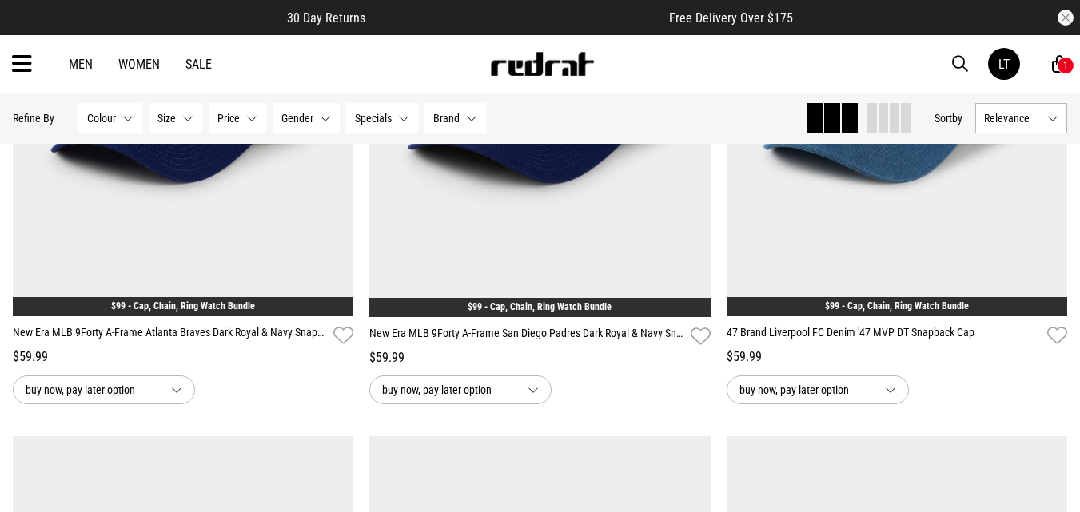
scroll to position [24980, 0]
